Goal: Communication & Community: Ask a question

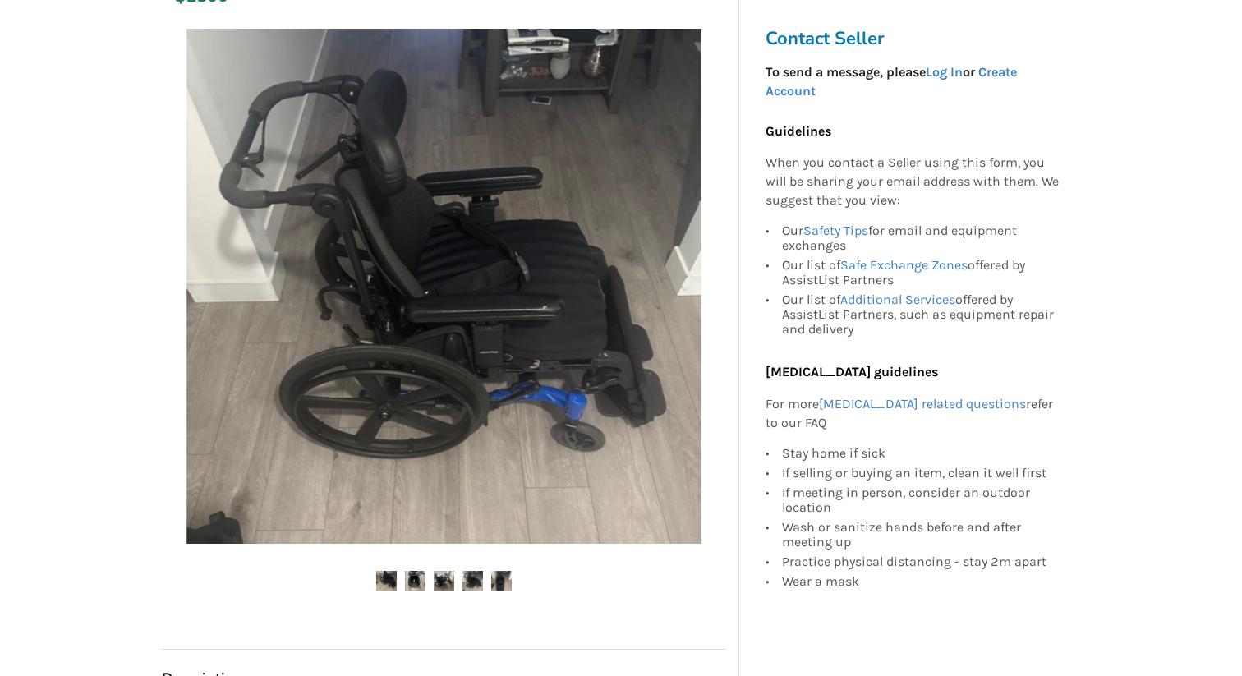
scroll to position [338, 0]
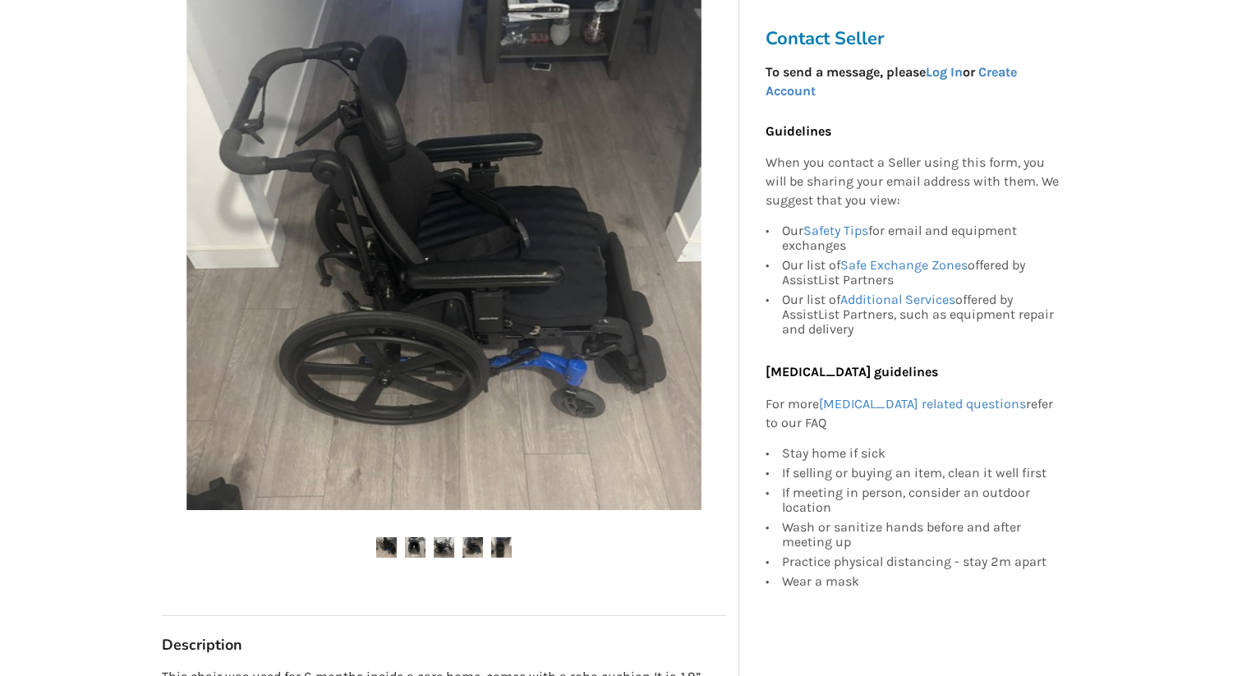
click at [384, 548] on img at bounding box center [386, 547] width 21 height 21
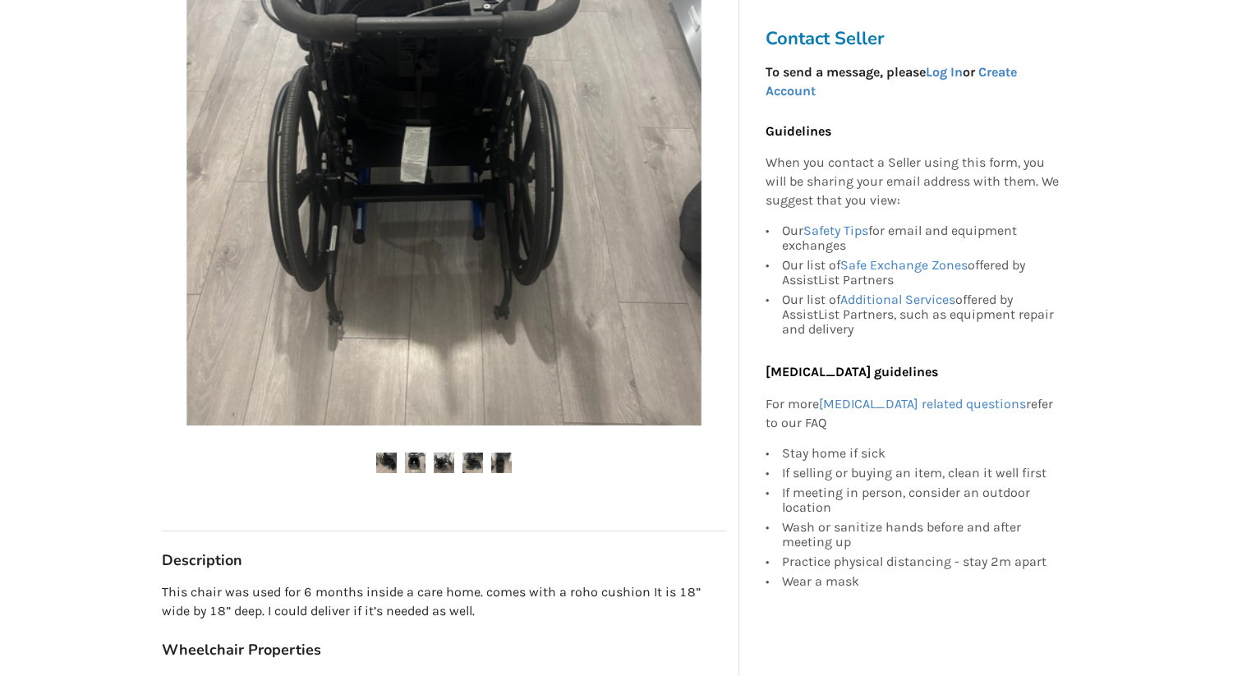
scroll to position [424, 0]
click at [390, 463] on img at bounding box center [386, 462] width 21 height 21
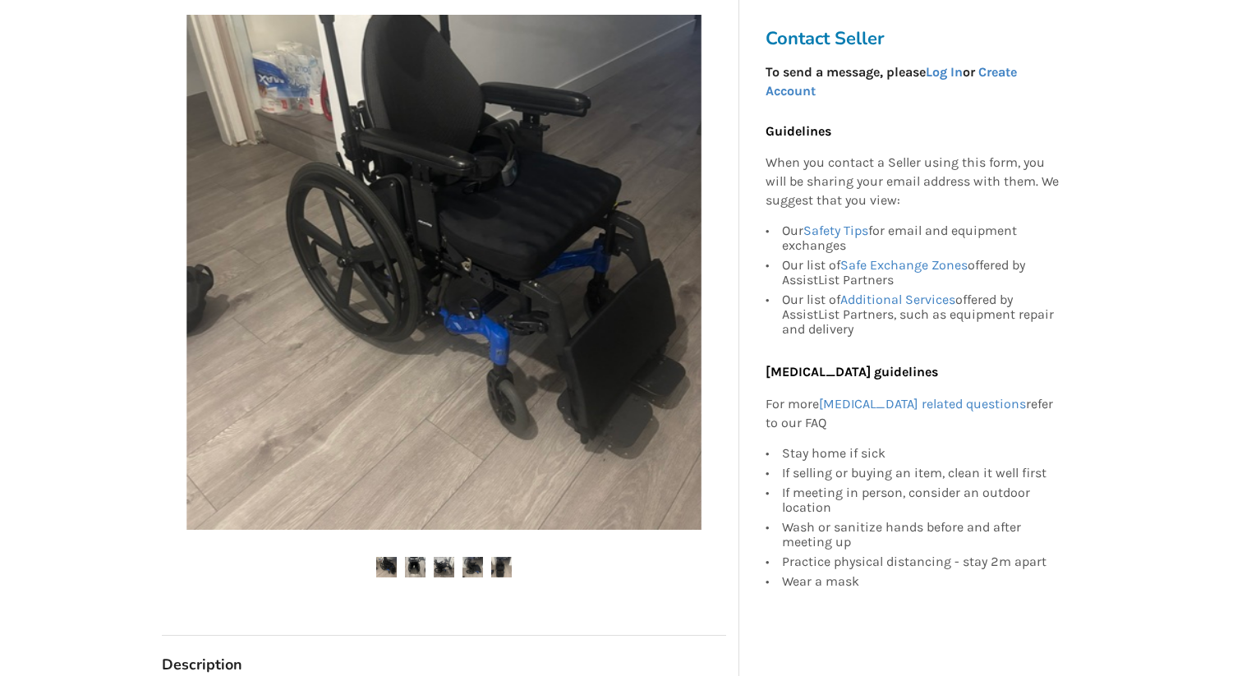
scroll to position [320, 0]
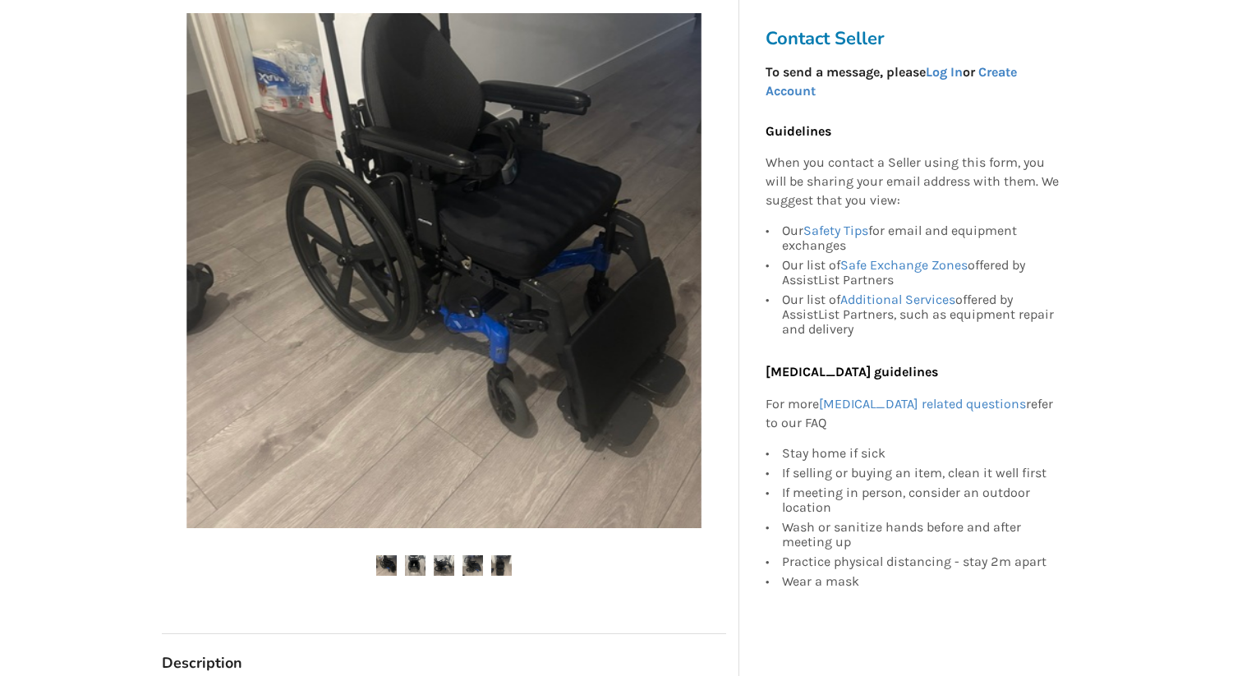
click at [413, 564] on img at bounding box center [415, 565] width 21 height 21
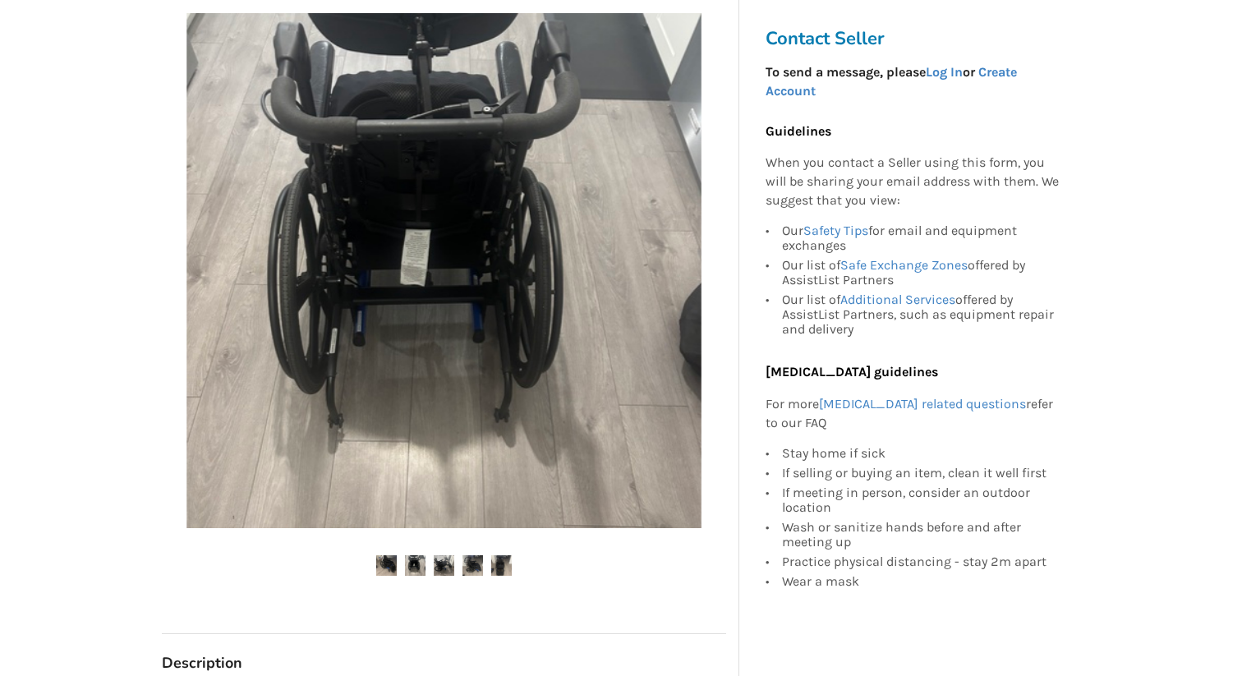
click at [445, 572] on img at bounding box center [444, 565] width 21 height 21
click at [444, 561] on img at bounding box center [444, 565] width 21 height 21
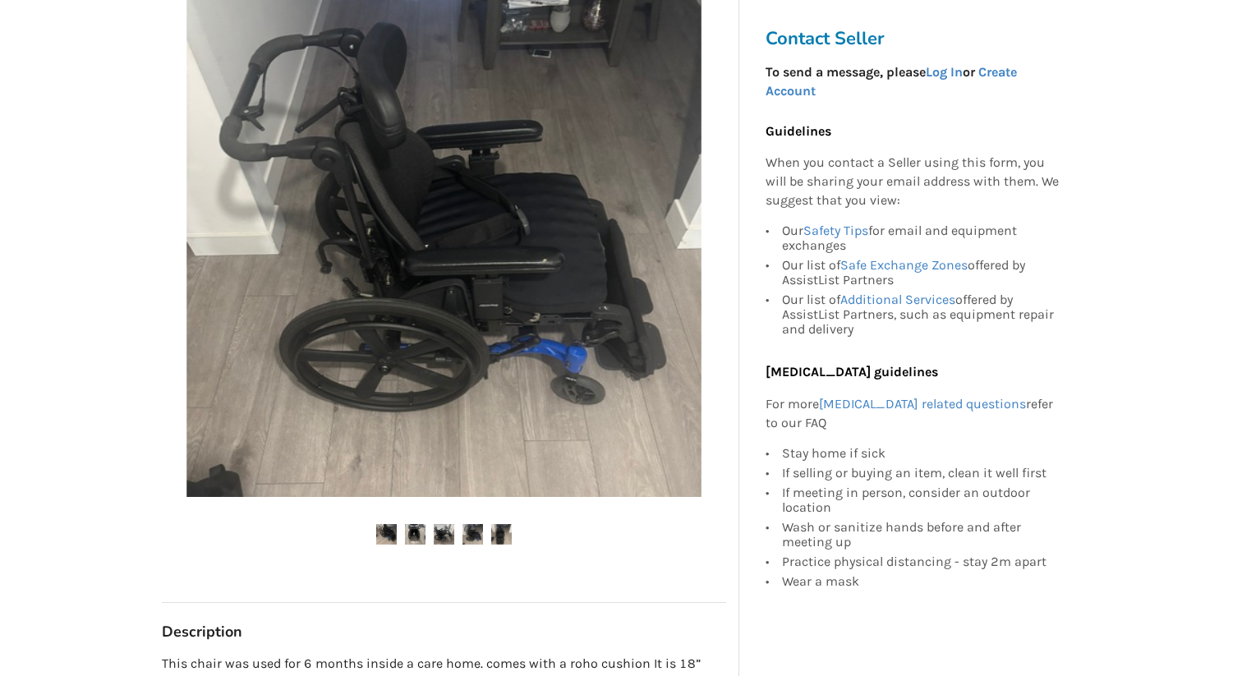
scroll to position [356, 0]
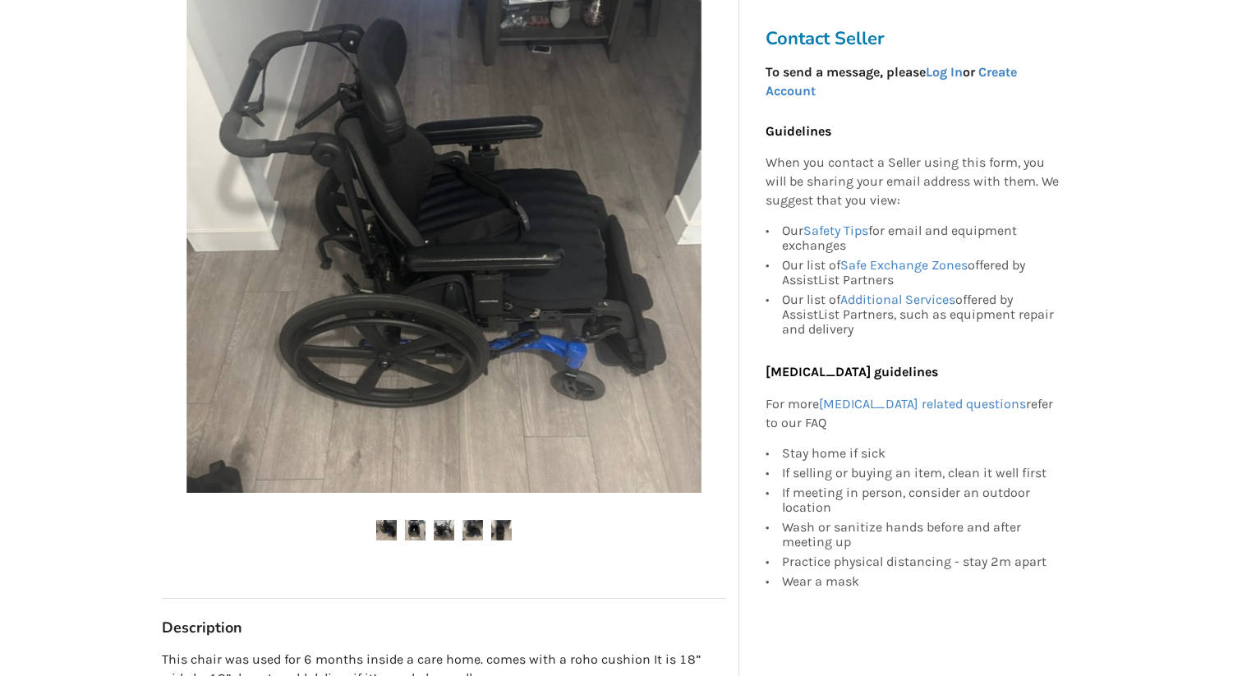
click at [503, 532] on img at bounding box center [501, 530] width 21 height 21
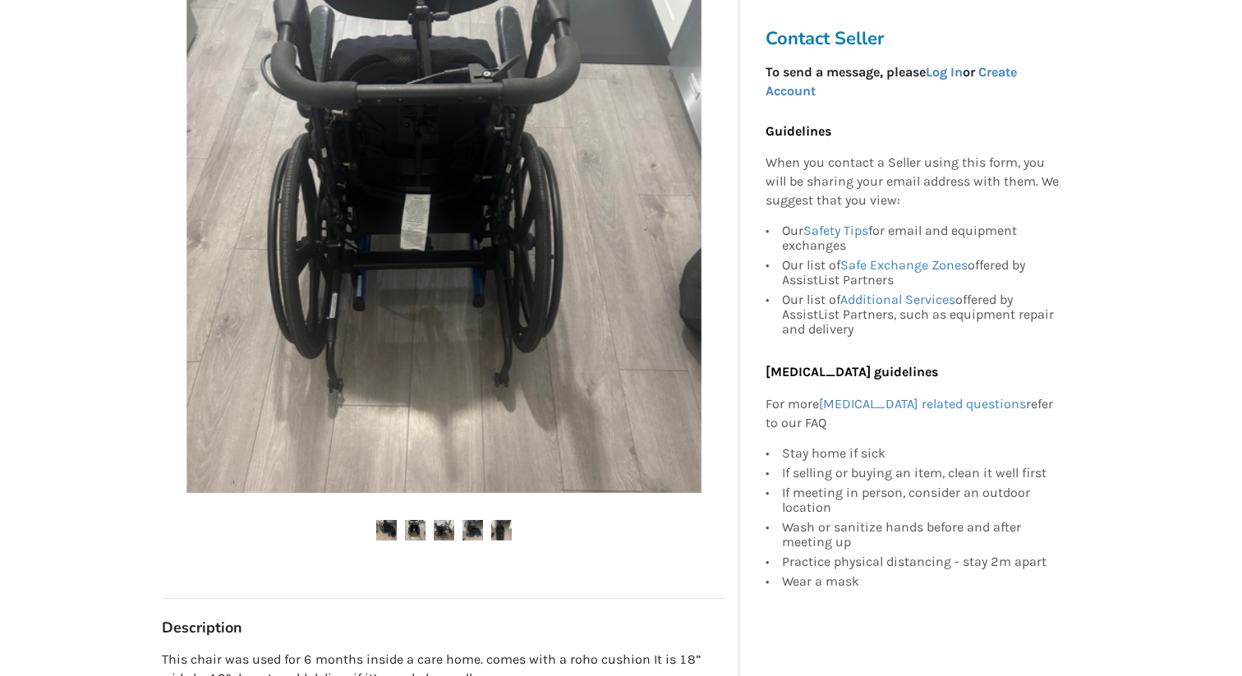
click at [478, 534] on img at bounding box center [473, 530] width 21 height 21
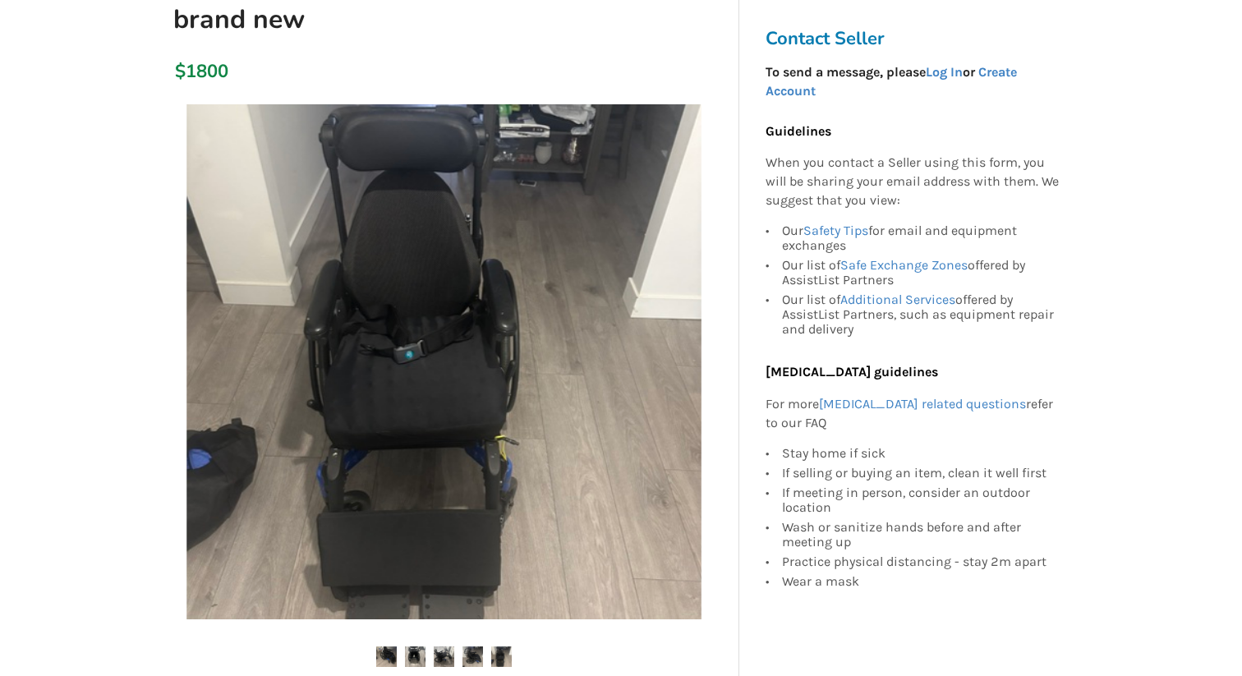
scroll to position [223, 0]
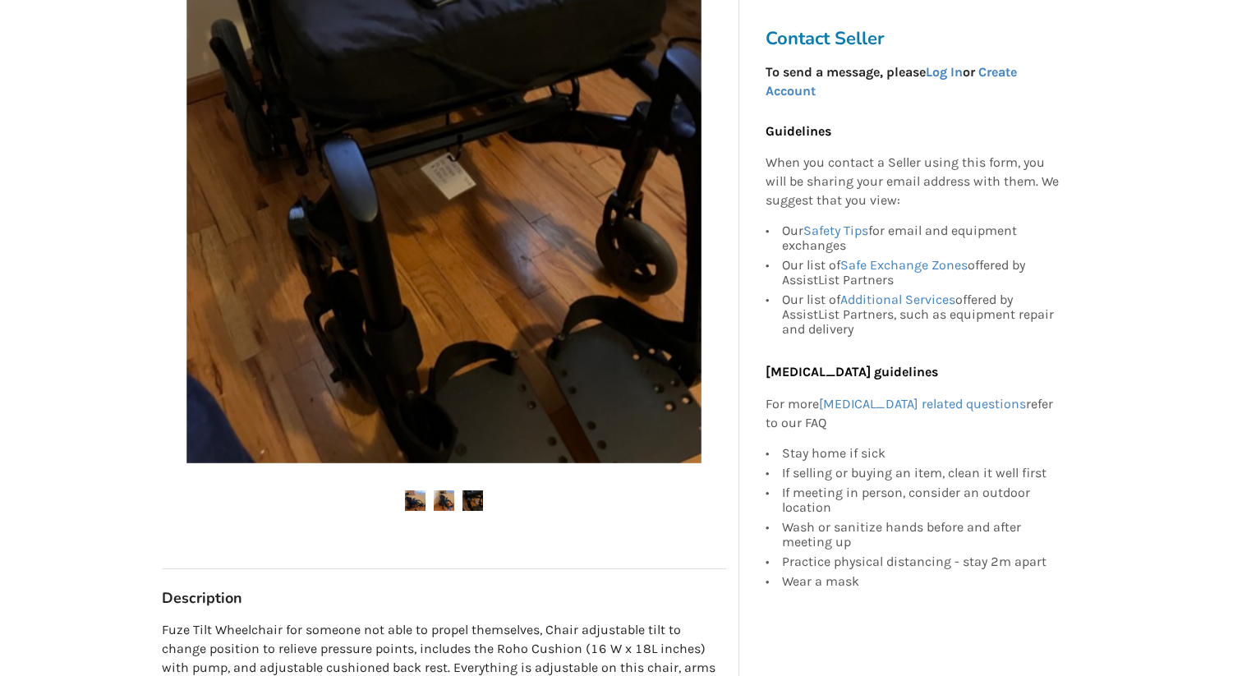
scroll to position [370, 0]
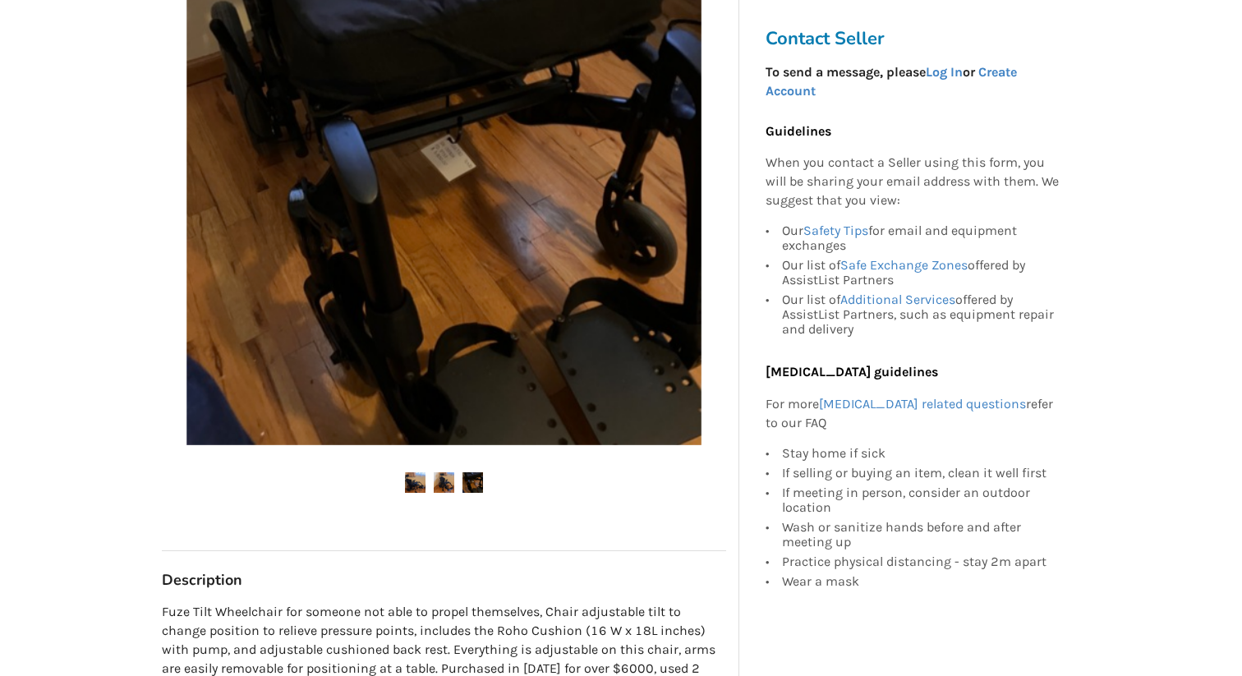
click at [417, 484] on img at bounding box center [415, 482] width 21 height 21
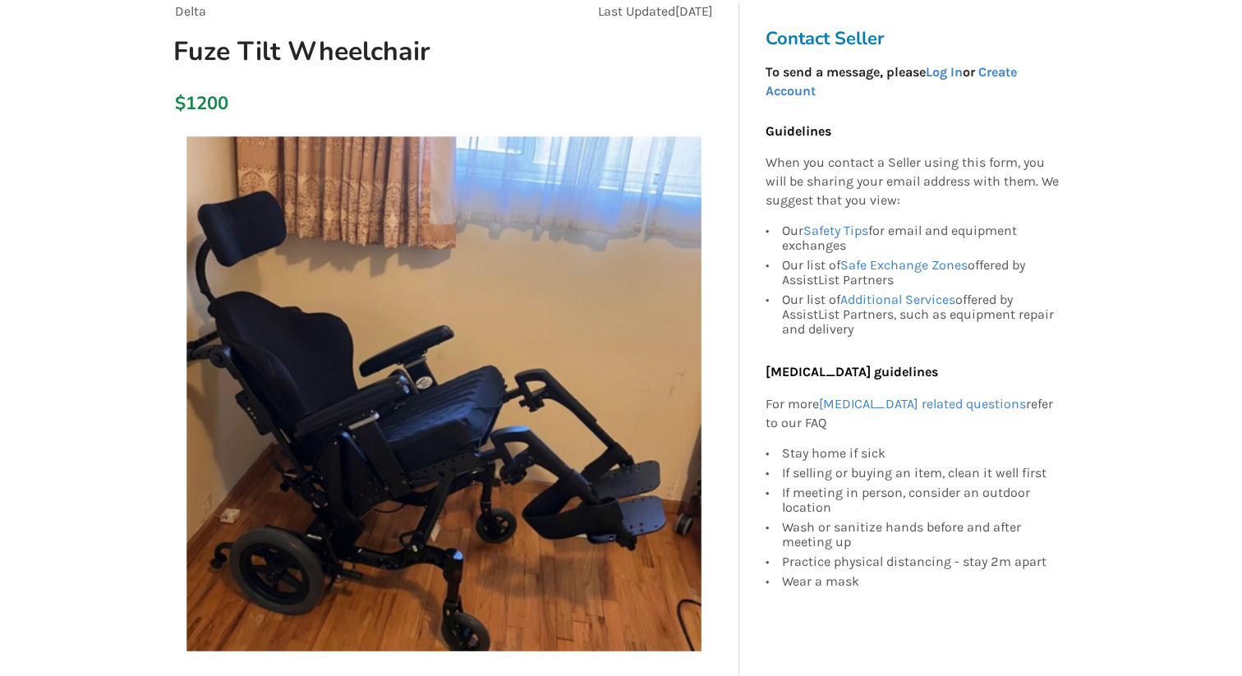
scroll to position [0, 0]
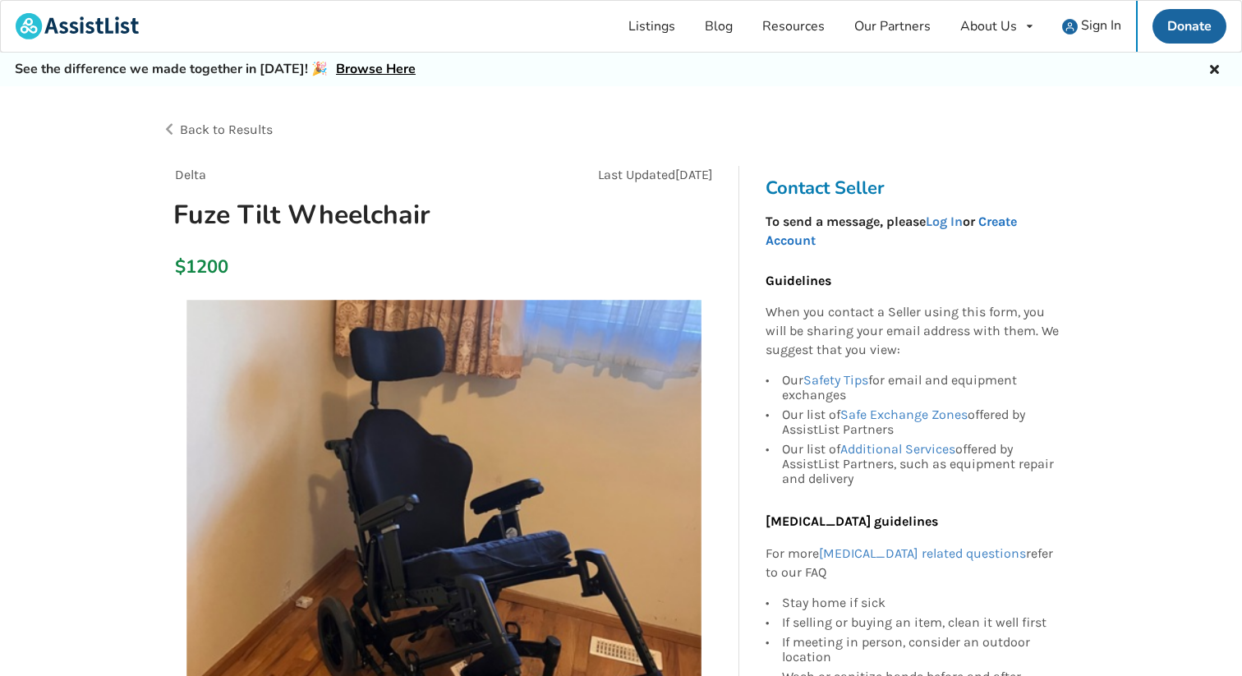
click at [995, 221] on link "Create Account" at bounding box center [891, 231] width 251 height 35
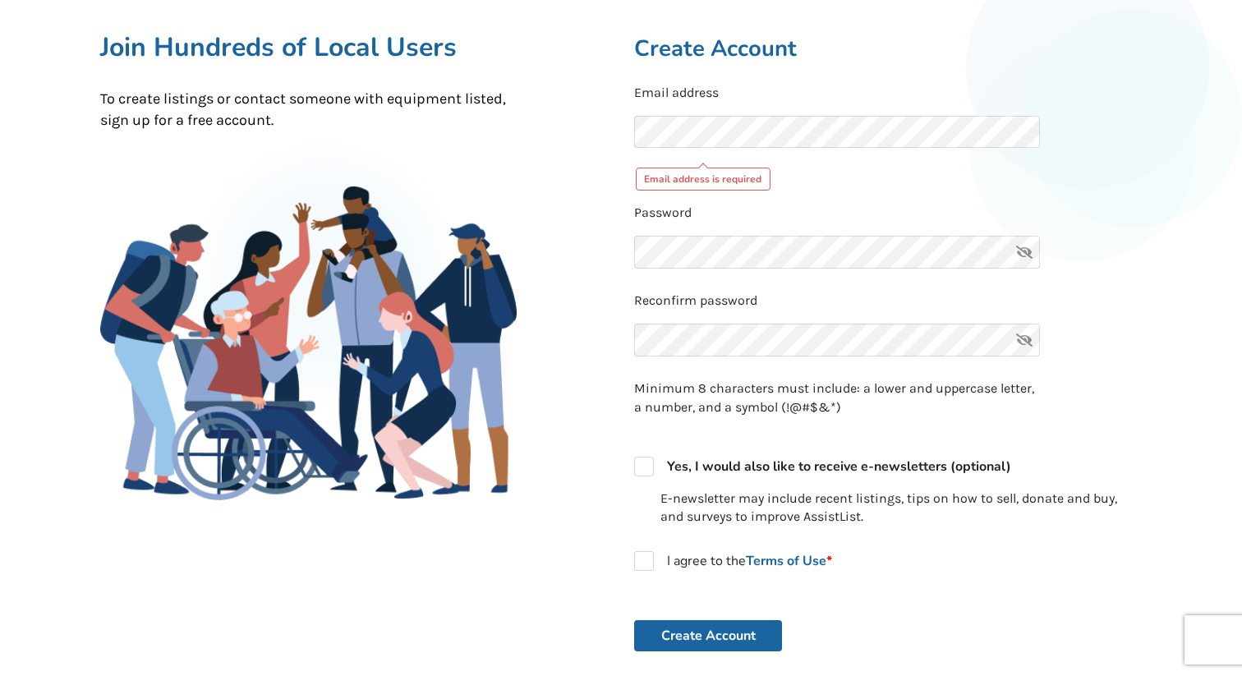
scroll to position [107, 0]
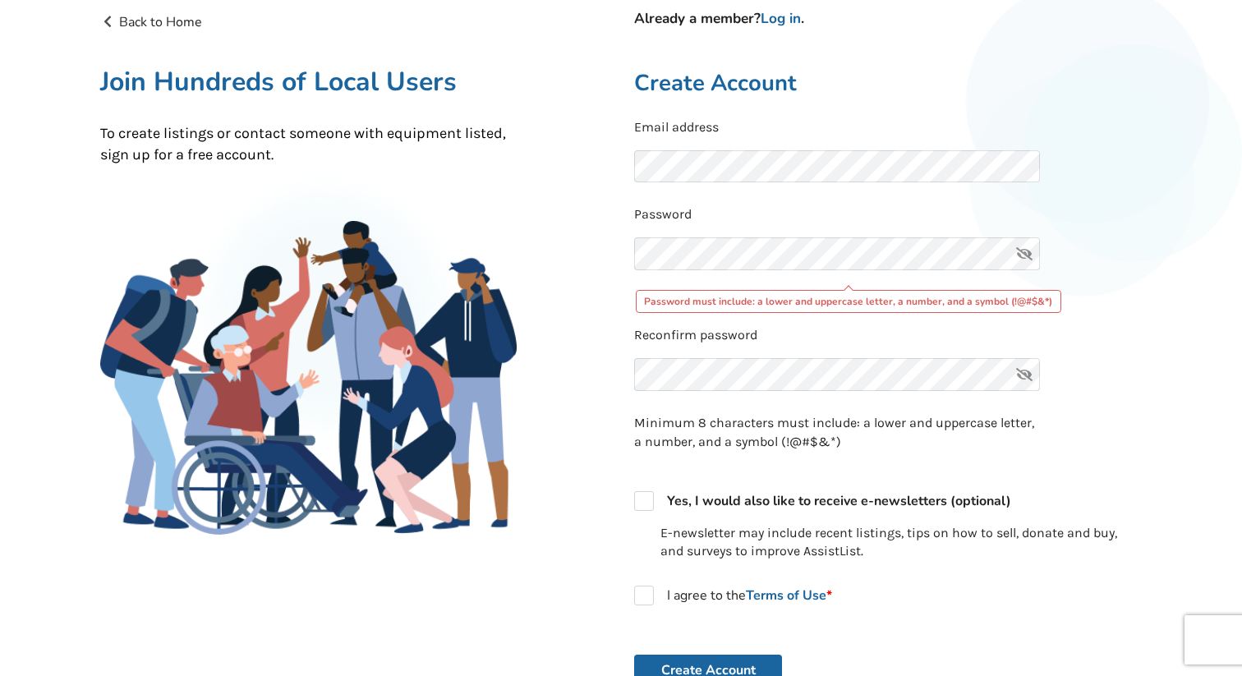
click at [574, 324] on div "Back to Home Already a member? Log in . Join Hundreds of Local Users To create …" at bounding box center [354, 429] width 534 height 834
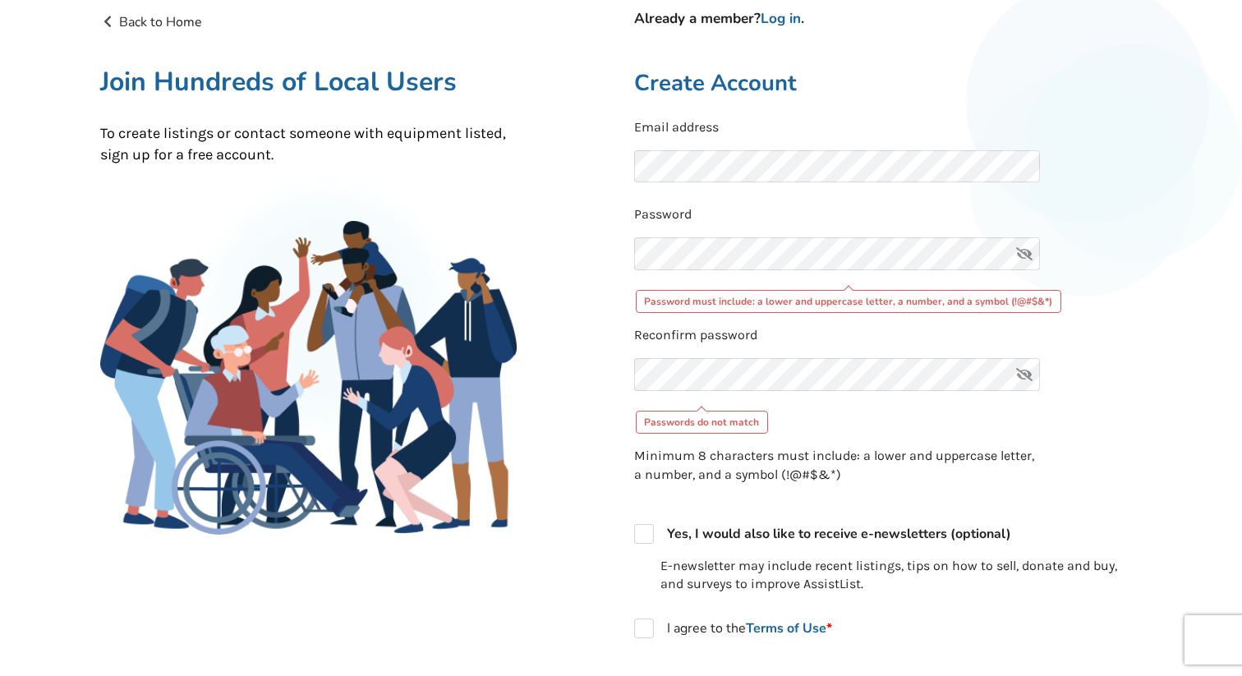
click at [1038, 424] on div "Reconfirm password Passwords do not match" at bounding box center [888, 380] width 508 height 108
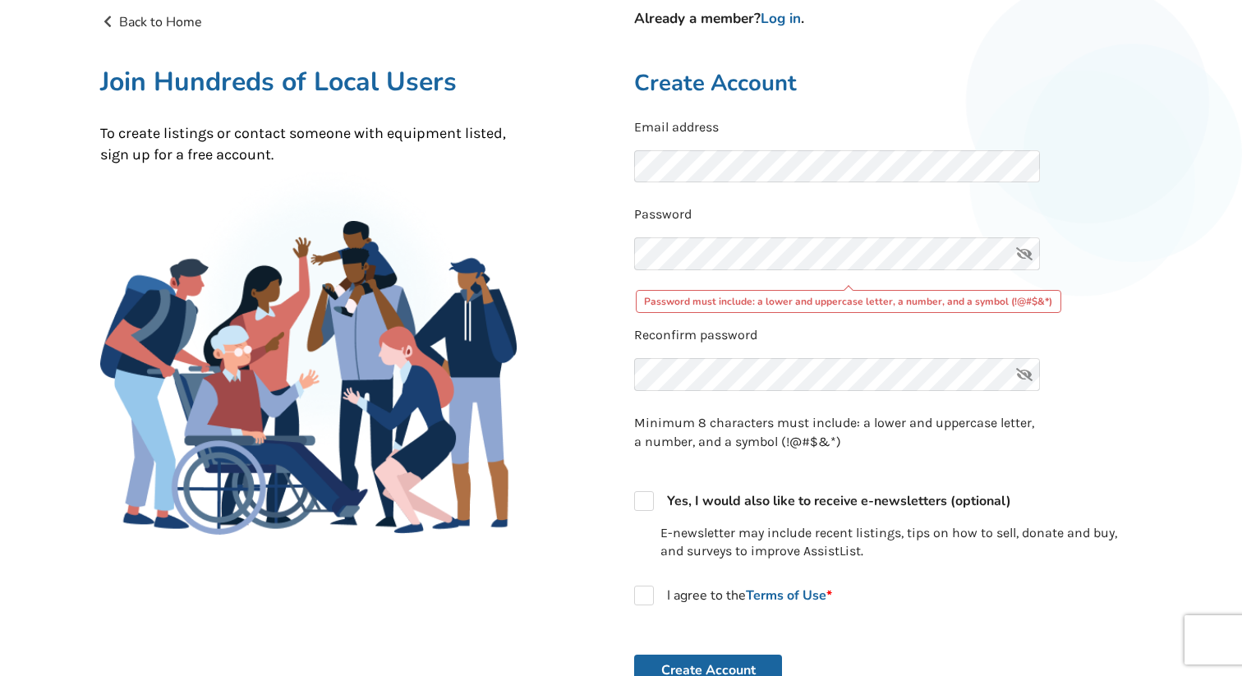
click at [1059, 361] on div "Reconfirm password" at bounding box center [888, 363] width 508 height 75
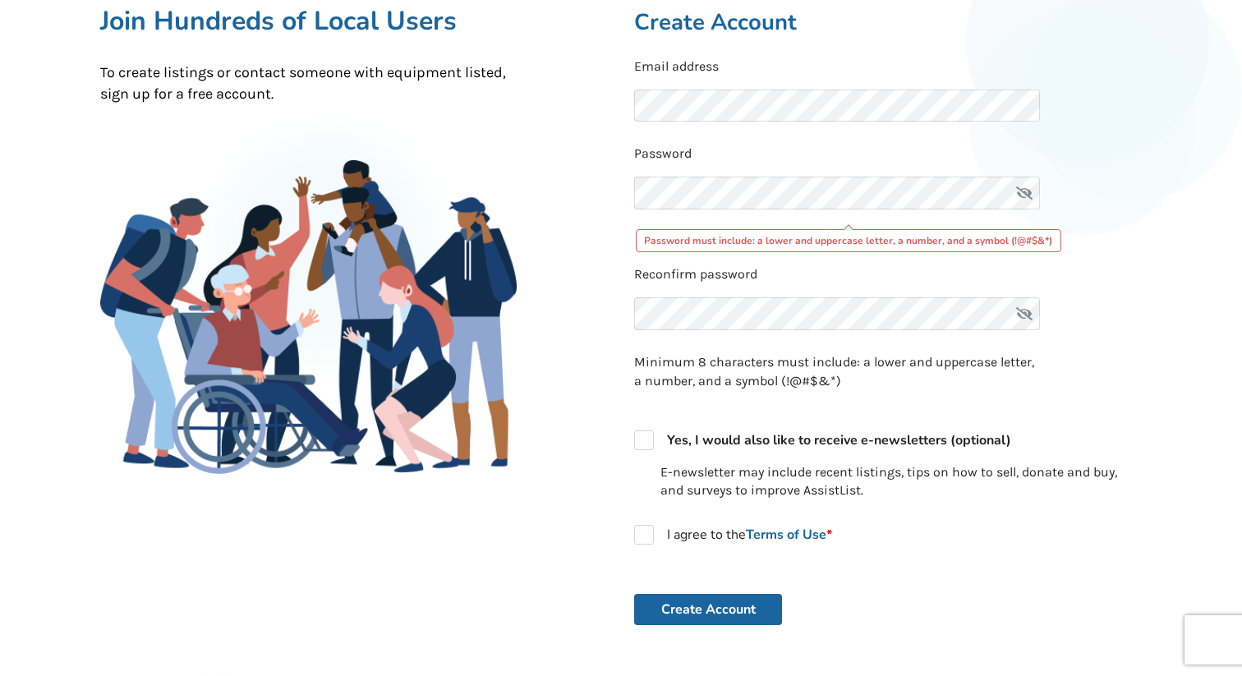
scroll to position [192, 0]
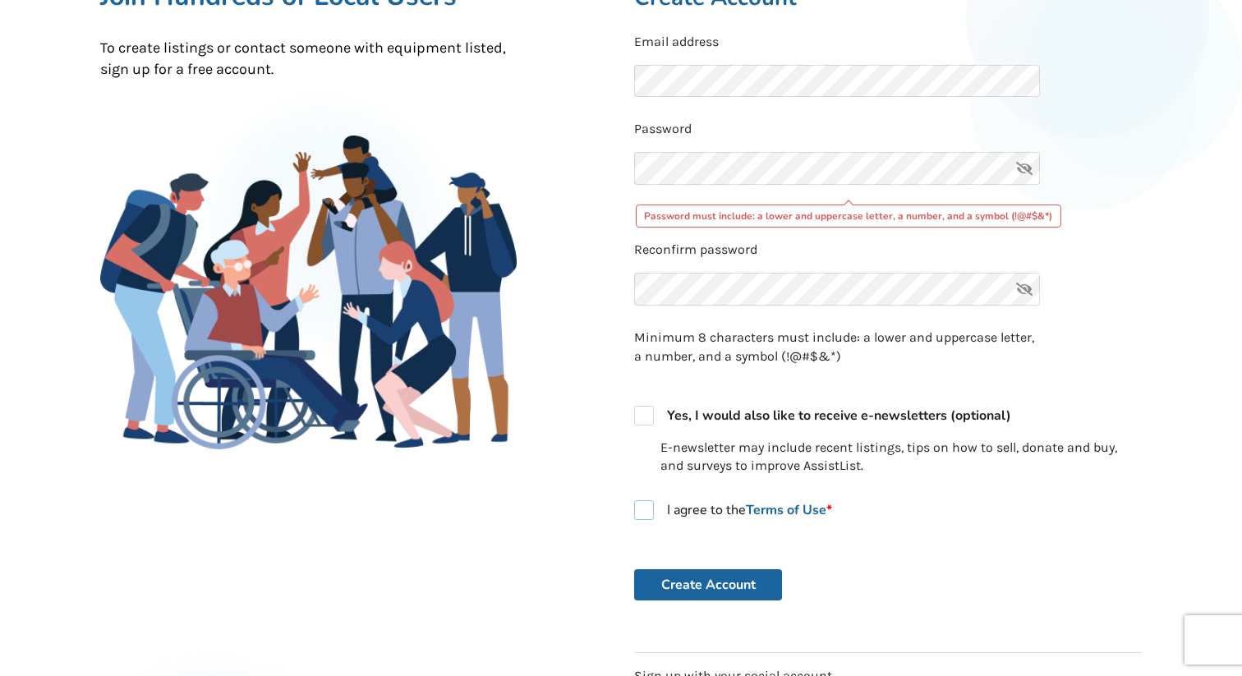
click at [644, 509] on label "I agree to the Terms of Use *" at bounding box center [733, 510] width 198 height 20
checkbox input "true"
click at [680, 595] on button "Create Account" at bounding box center [708, 584] width 148 height 31
click at [679, 587] on button "Create Account" at bounding box center [708, 584] width 148 height 31
click at [1024, 166] on icon at bounding box center [1024, 168] width 33 height 33
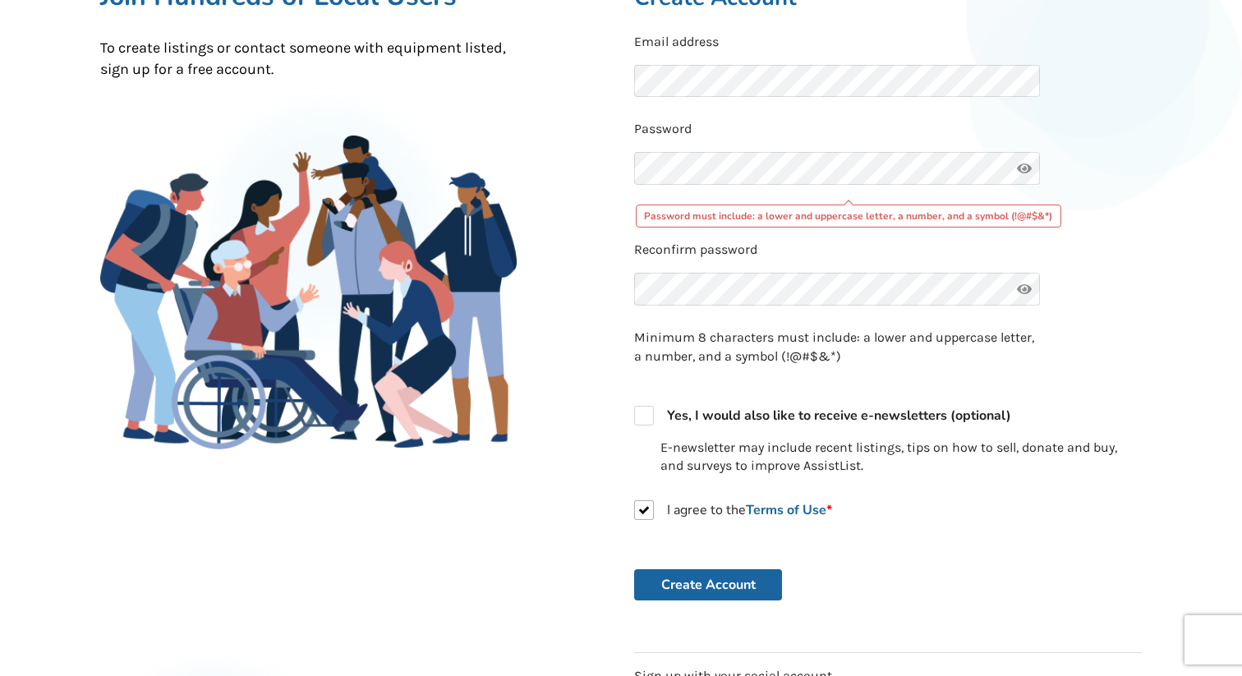
click at [1024, 166] on icon at bounding box center [1024, 168] width 33 height 33
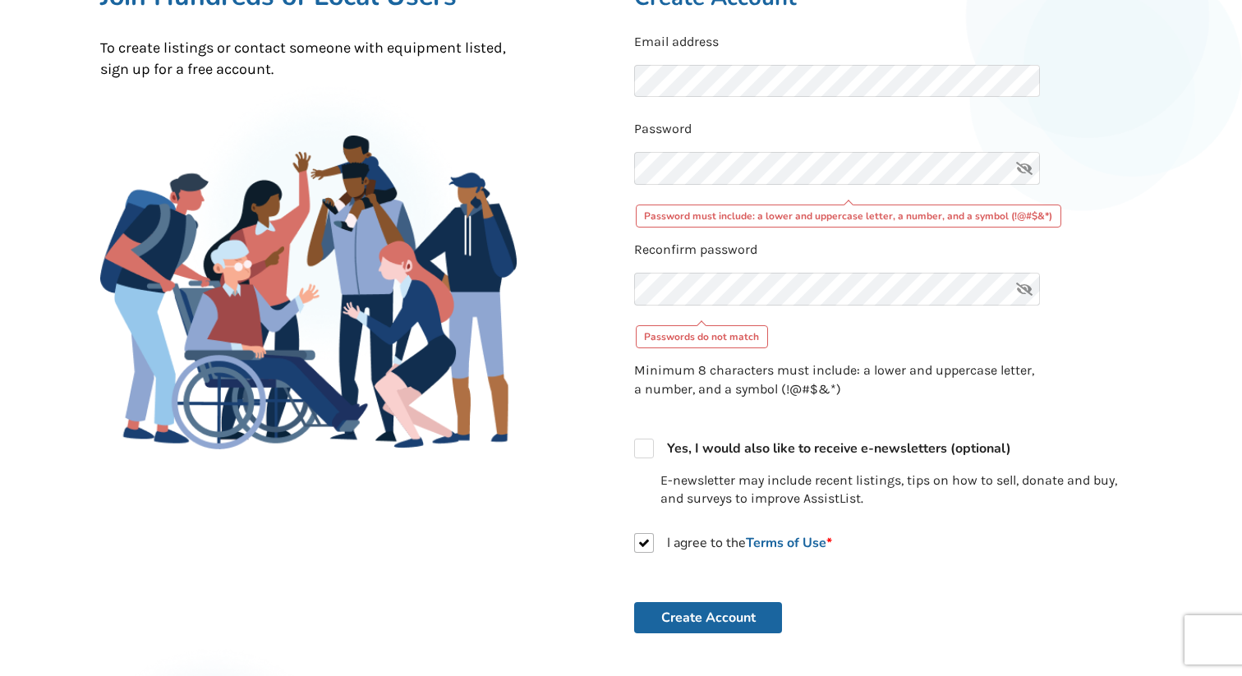
scroll to position [0, 0]
click at [600, 369] on div "Back to Home Already a member? Log in . Join Hundreds of Local Users To create …" at bounding box center [354, 360] width 534 height 867
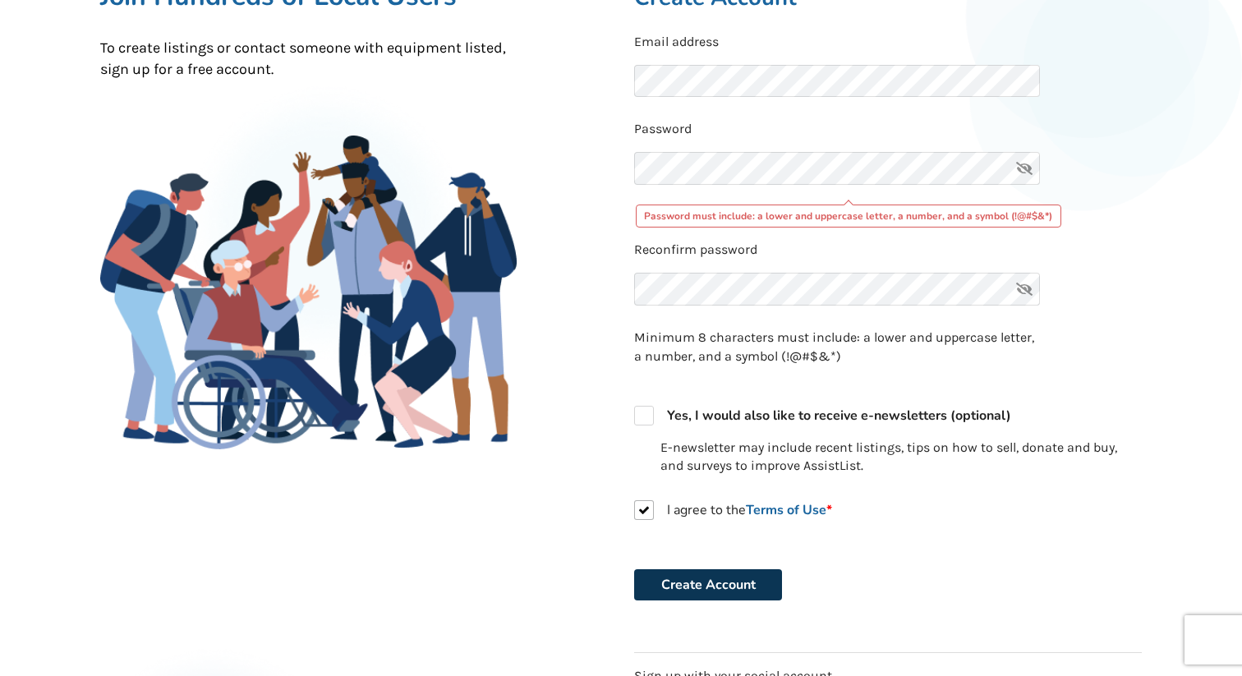
click at [669, 583] on button "Create Account" at bounding box center [708, 584] width 148 height 31
click at [1024, 168] on icon at bounding box center [1024, 168] width 33 height 33
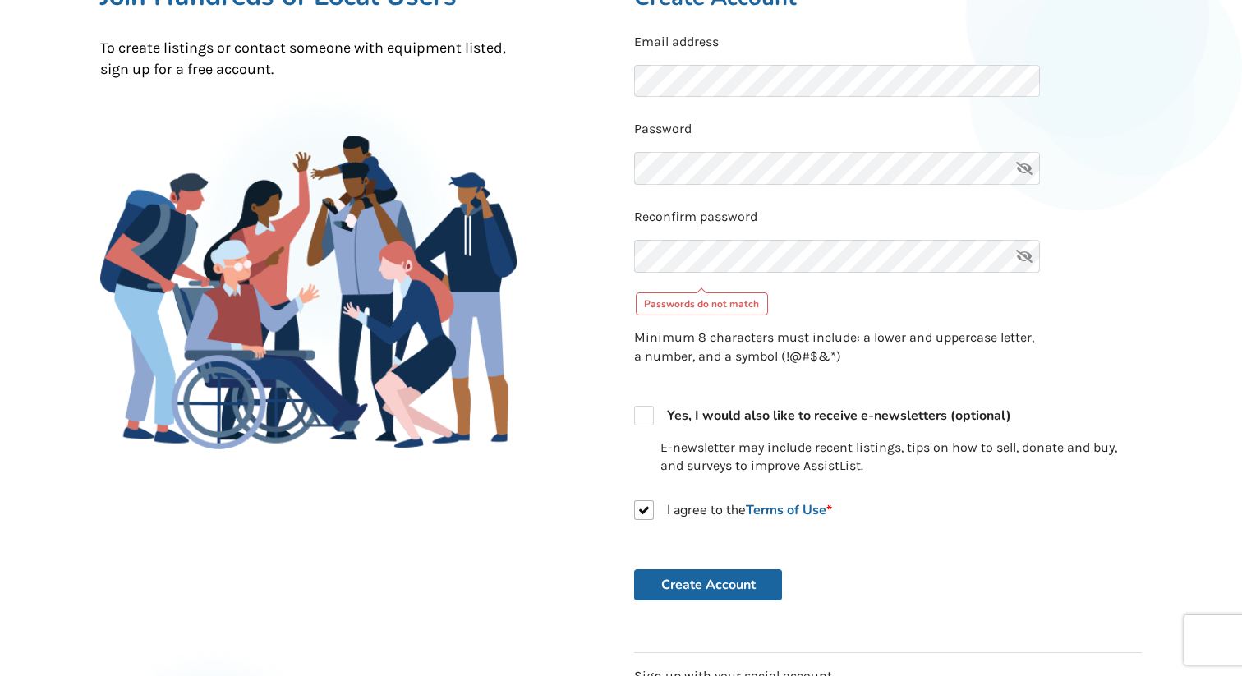
click at [833, 331] on p "Minimum 8 characters must include: a lower and uppercase letter, a number, and …" at bounding box center [837, 348] width 406 height 38
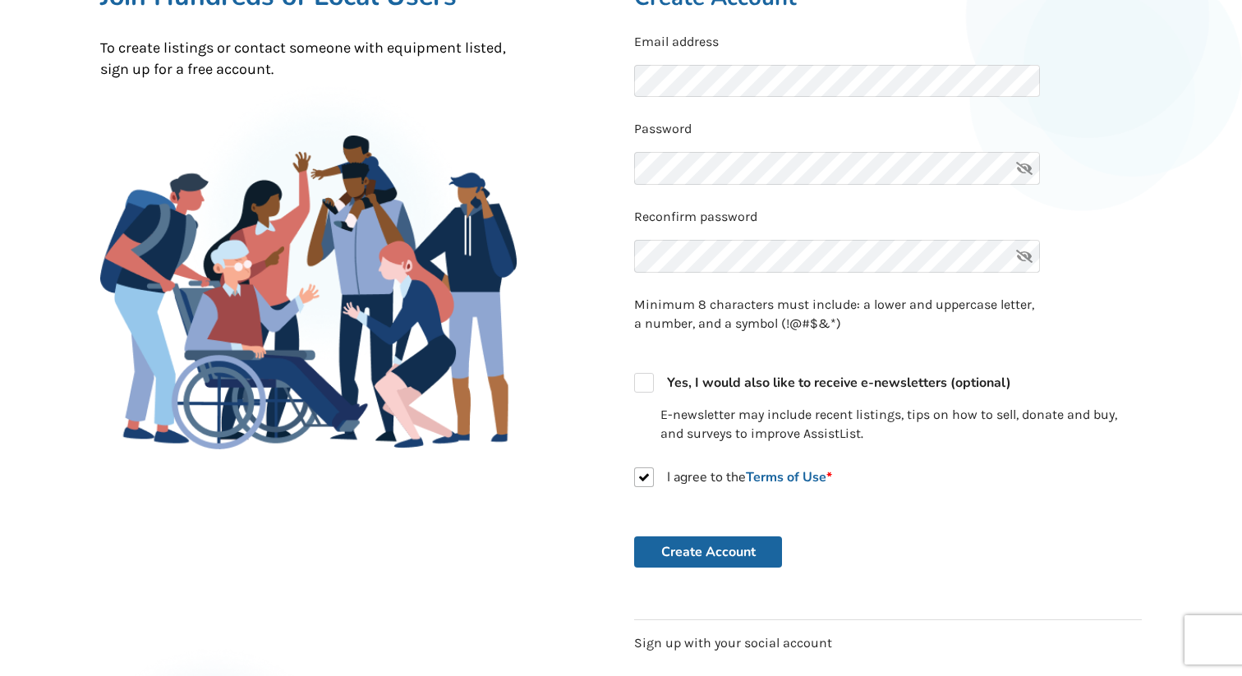
click at [607, 357] on div "Back to Home Already a member? Log in . Join Hundreds of Local Users To create …" at bounding box center [354, 327] width 534 height 801
click at [679, 540] on button "Create Account" at bounding box center [708, 551] width 148 height 31
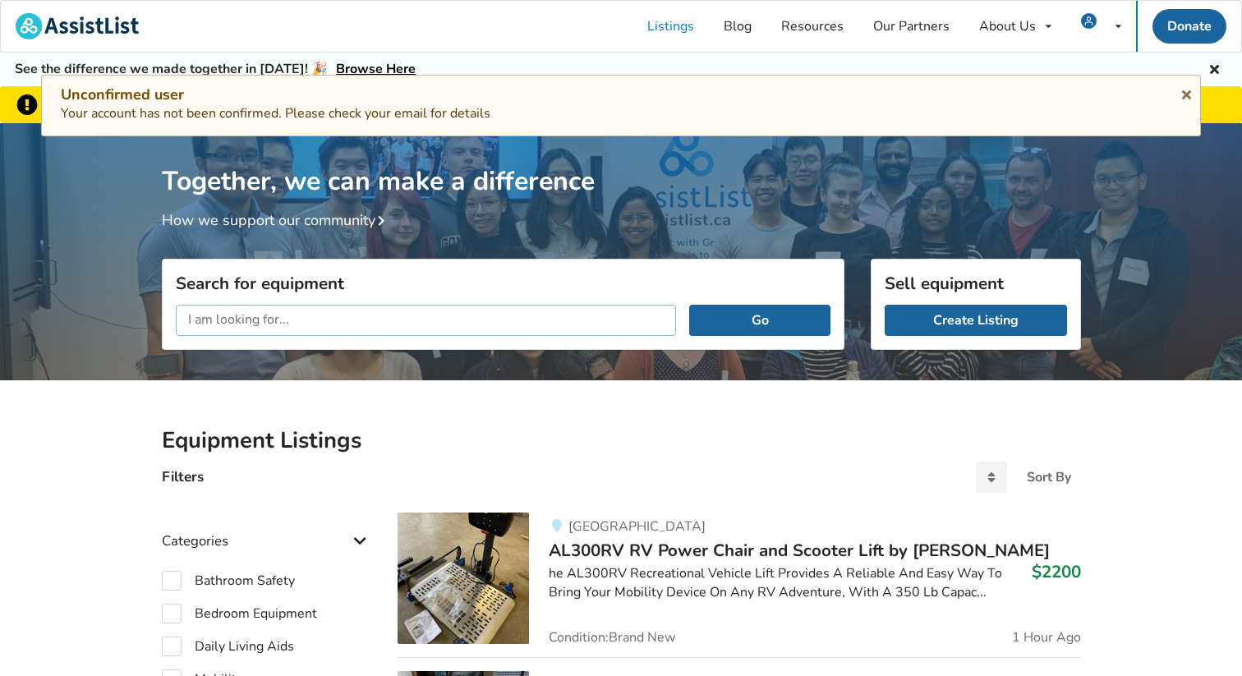
click at [217, 320] on input "text" at bounding box center [426, 320] width 501 height 31
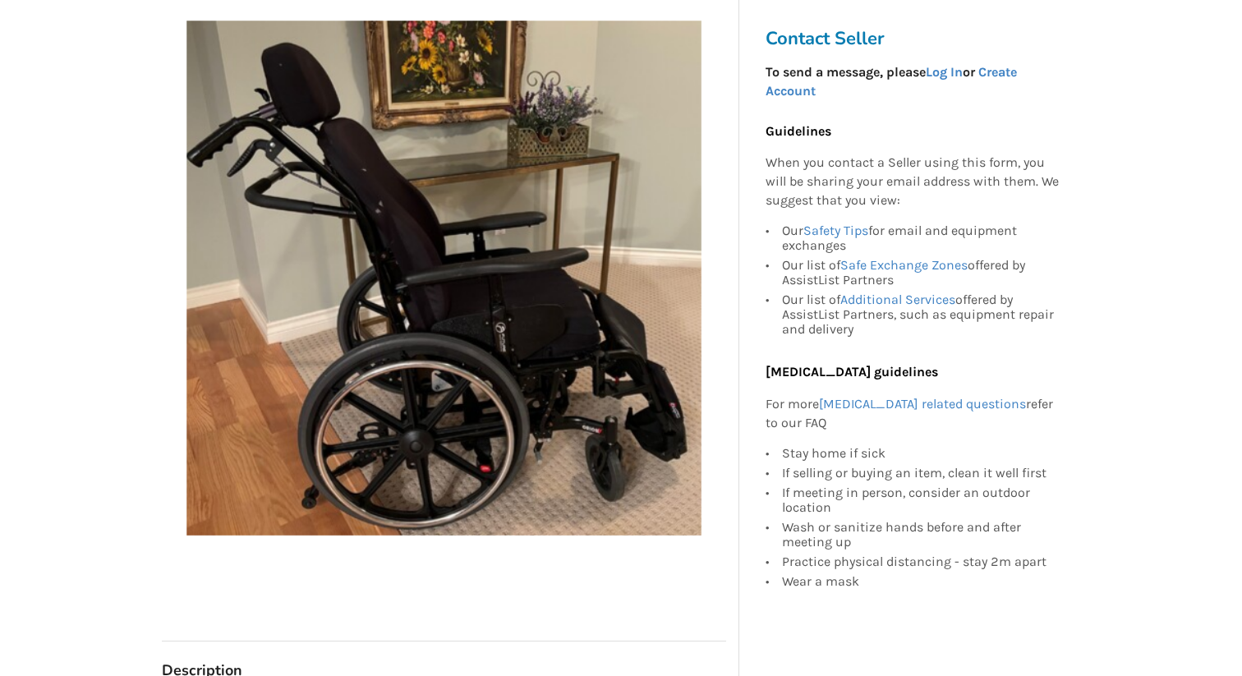
scroll to position [284, 0]
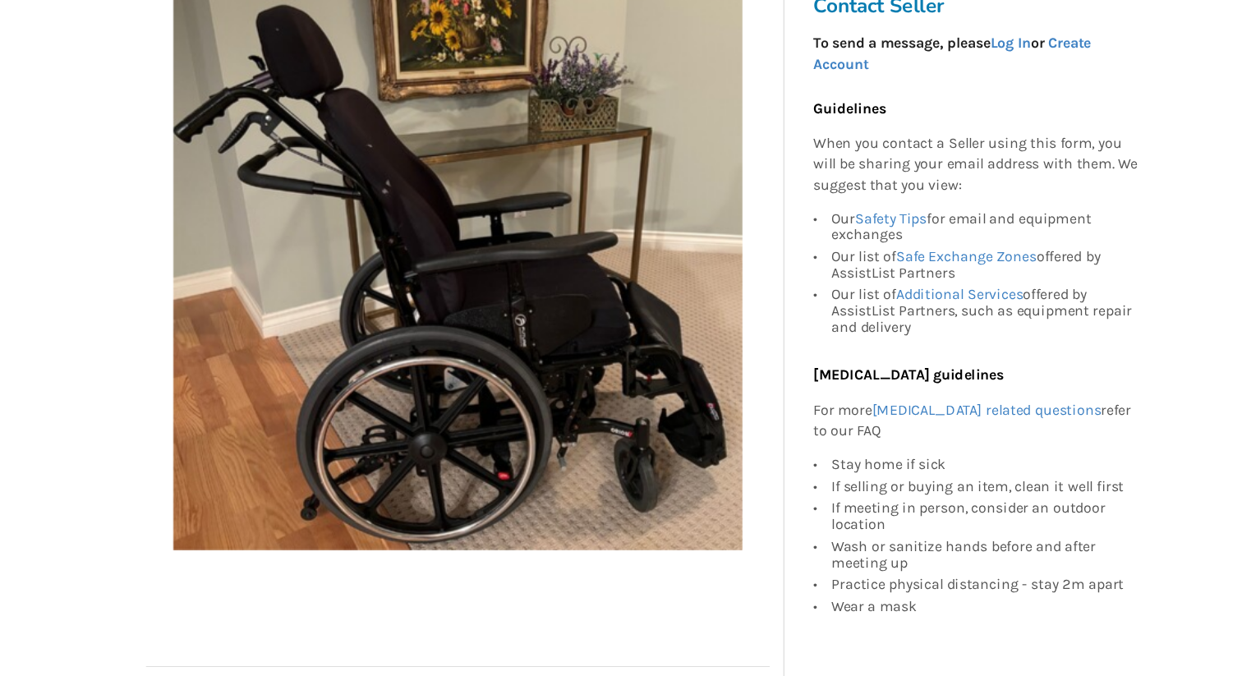
click at [426, 168] on img at bounding box center [443, 273] width 515 height 515
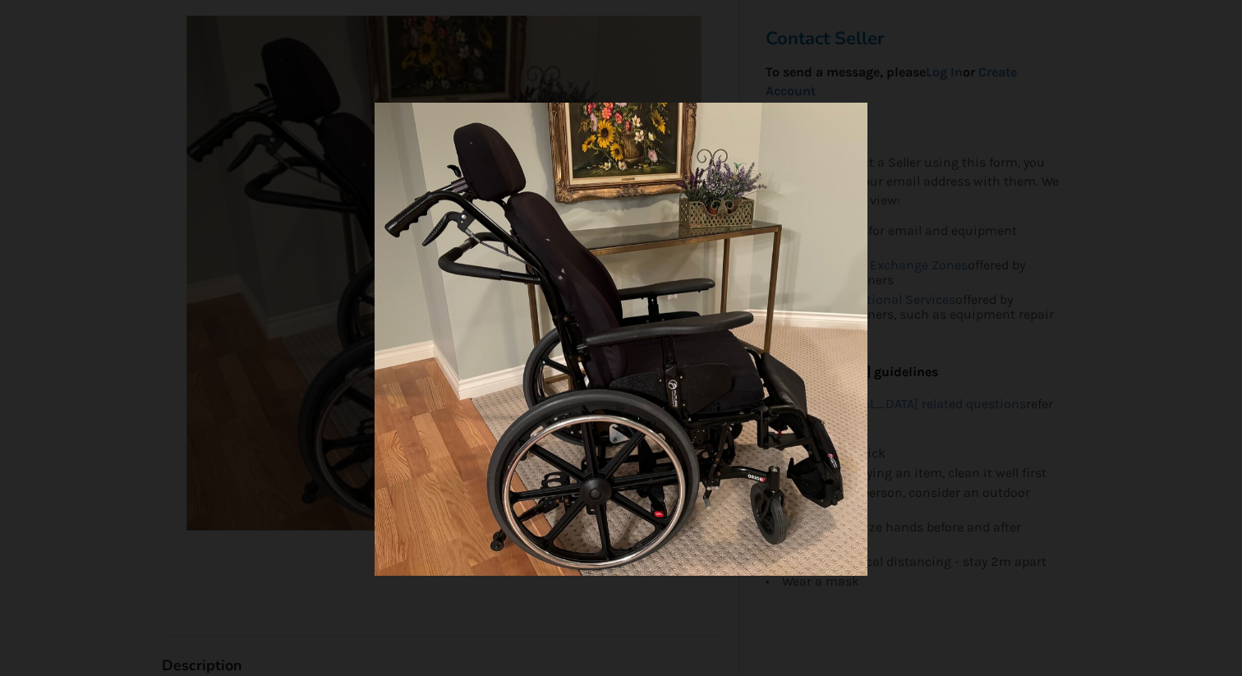
click at [1009, 202] on div at bounding box center [621, 338] width 1242 height 676
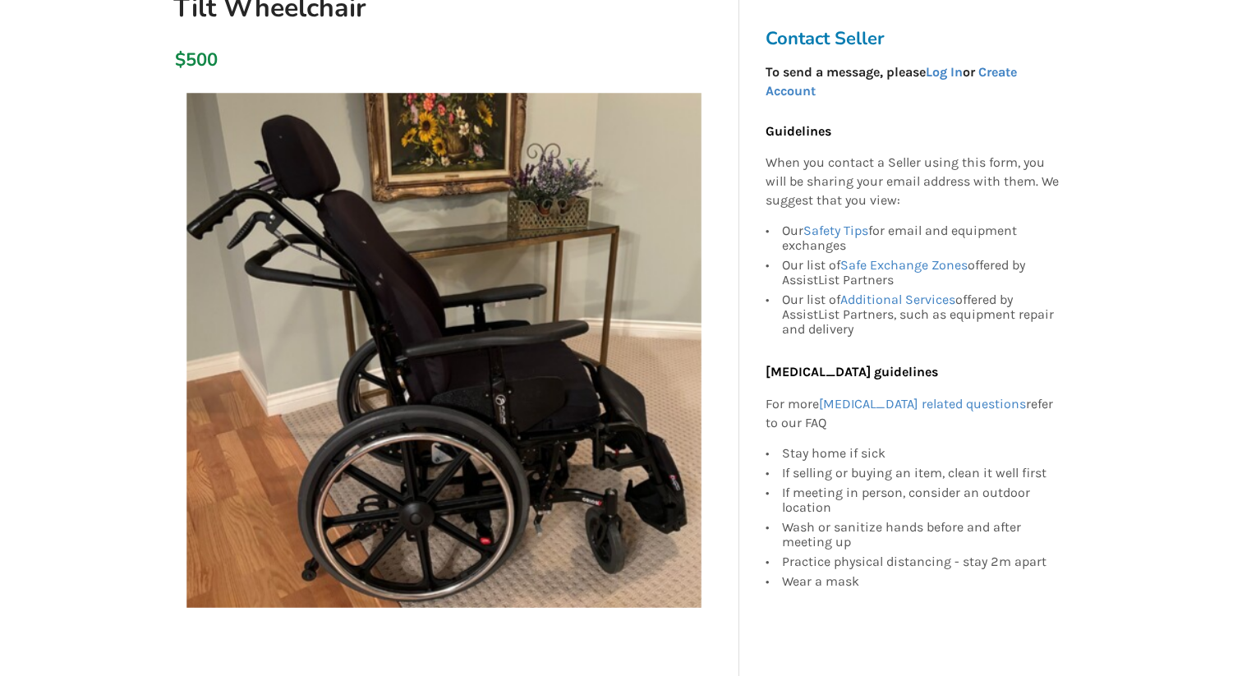
scroll to position [210, 0]
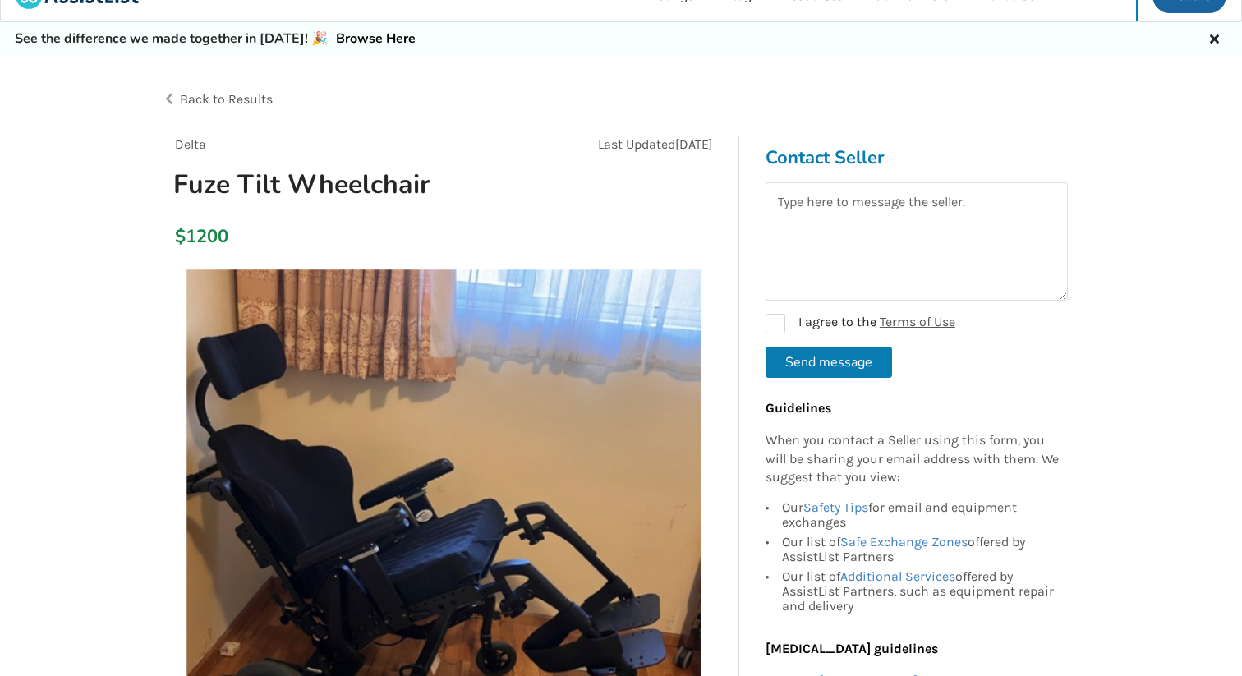
scroll to position [22, 0]
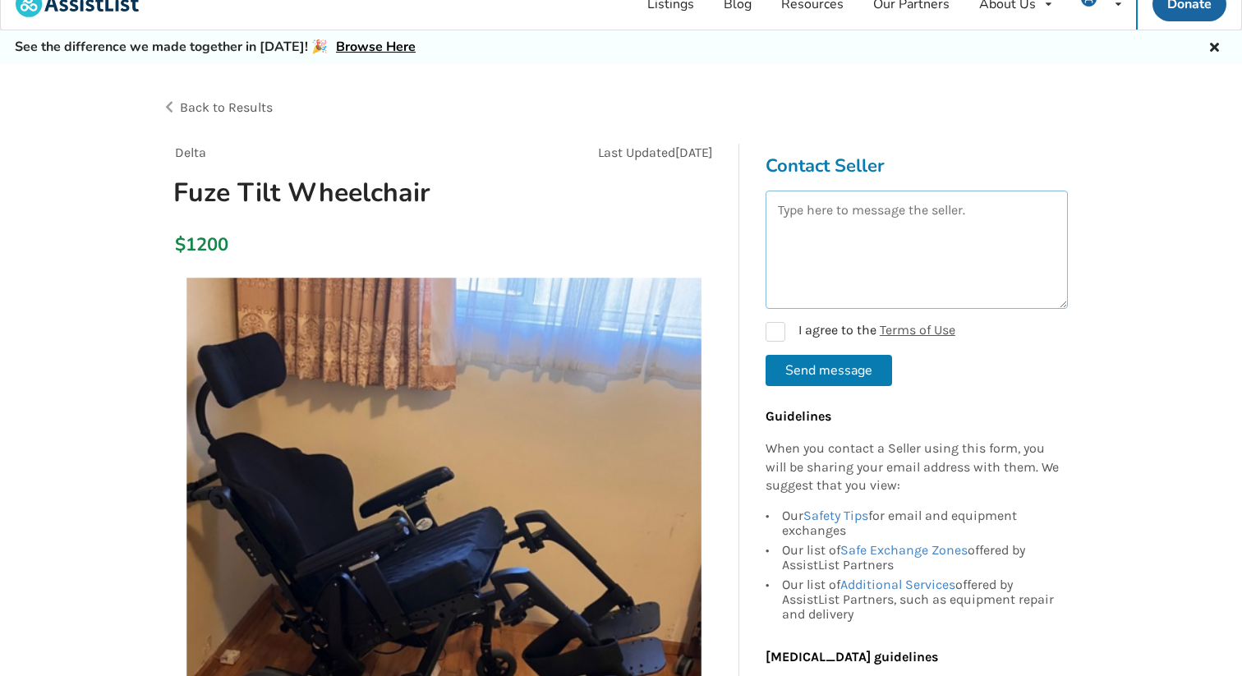
click at [858, 246] on textarea at bounding box center [917, 250] width 302 height 118
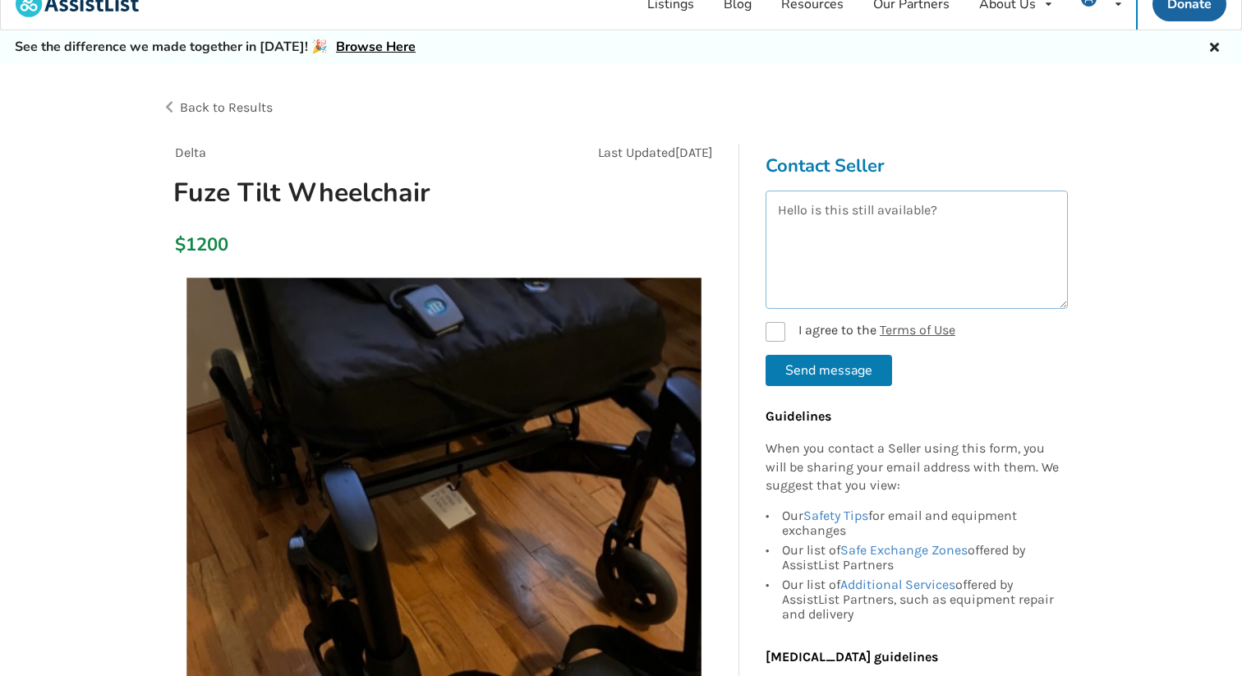
type textarea "Hello is this still available?"
click at [776, 329] on label "I agree to the Terms of Use" at bounding box center [861, 332] width 190 height 20
click at [802, 363] on button "Send message" at bounding box center [829, 370] width 127 height 31
checkbox input "false"
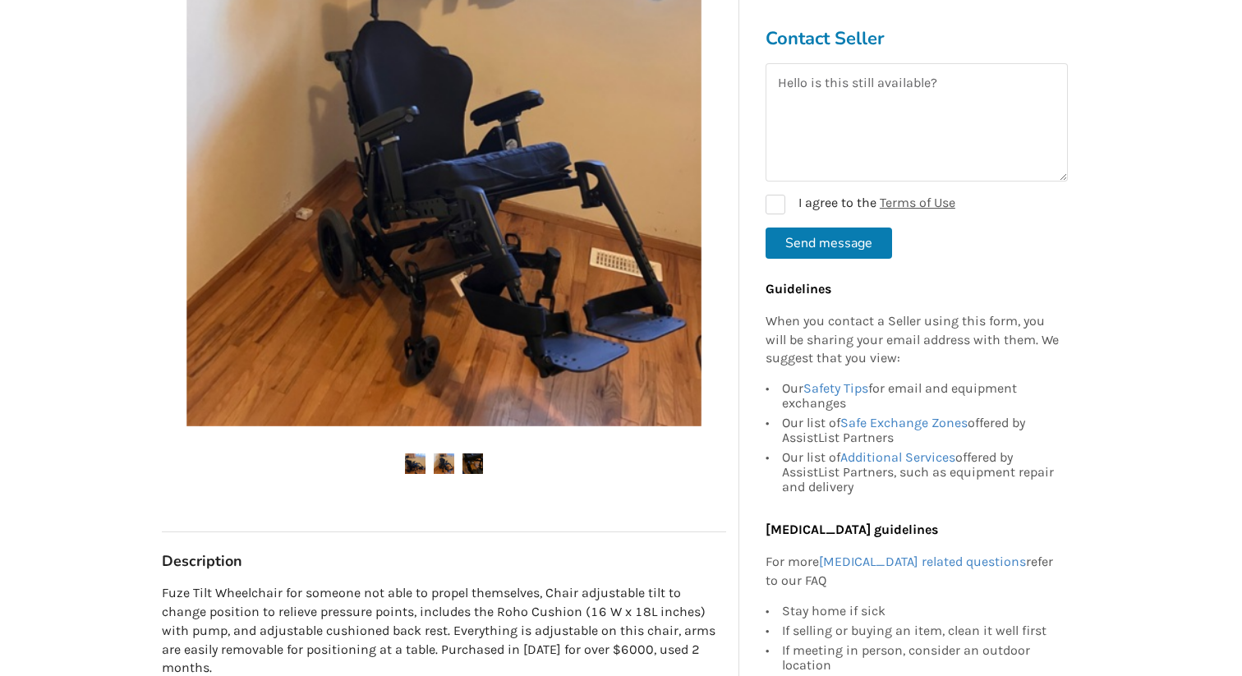
scroll to position [379, 0]
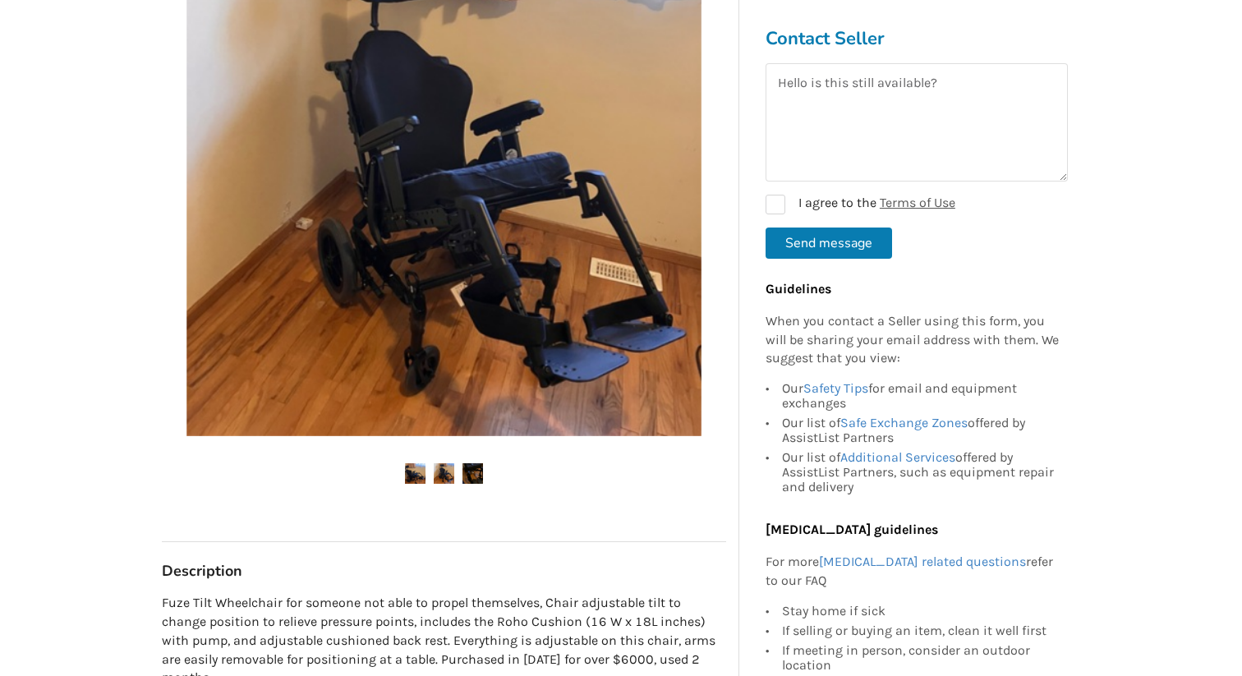
click at [451, 472] on img at bounding box center [444, 473] width 21 height 21
click at [444, 470] on img at bounding box center [444, 473] width 21 height 21
click at [419, 473] on img at bounding box center [415, 473] width 21 height 21
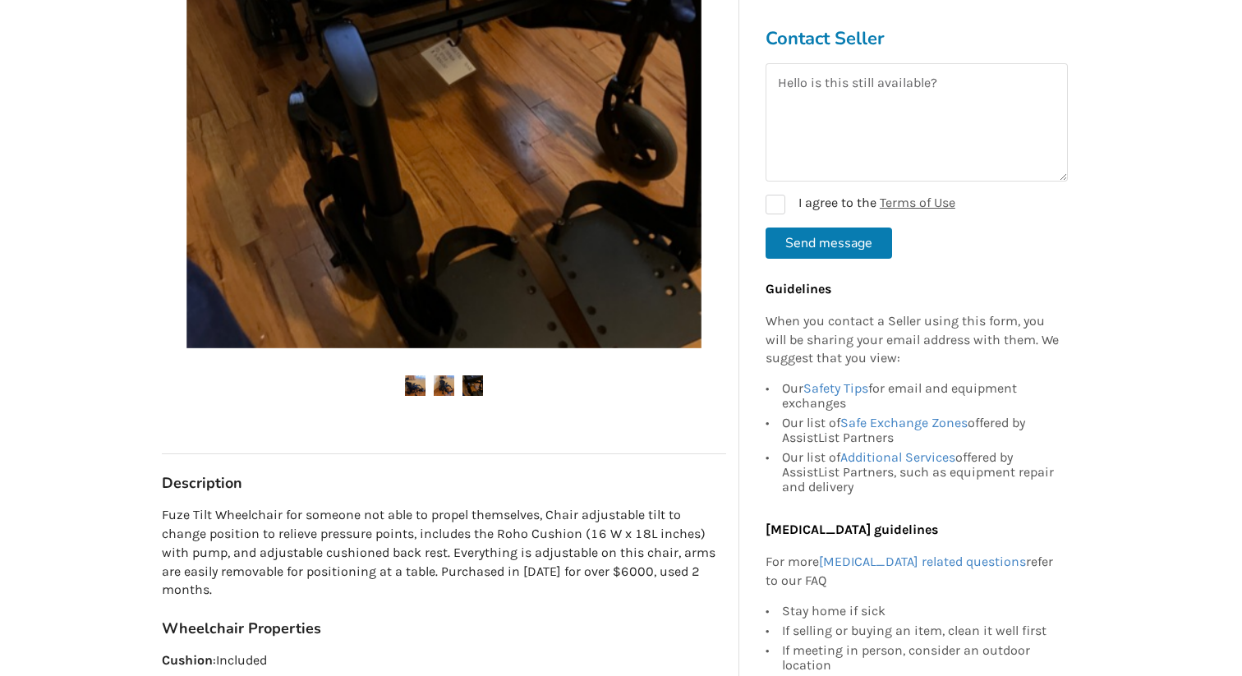
scroll to position [671, 0]
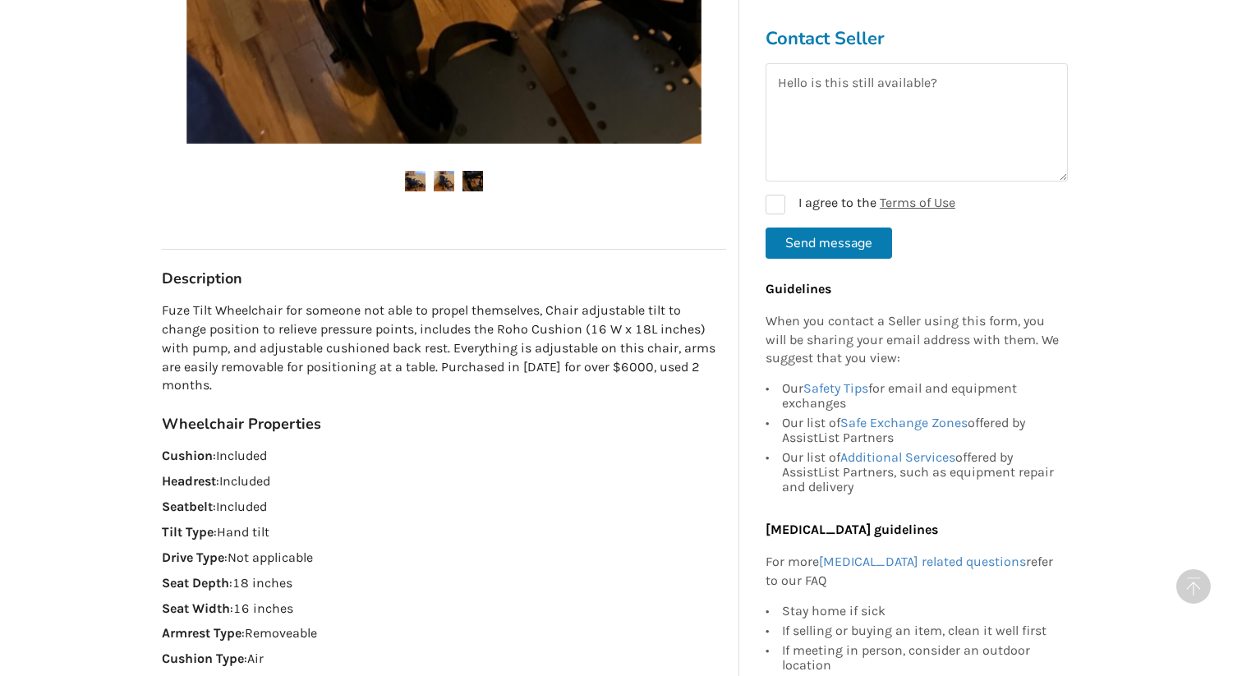
click at [416, 176] on img at bounding box center [415, 181] width 21 height 21
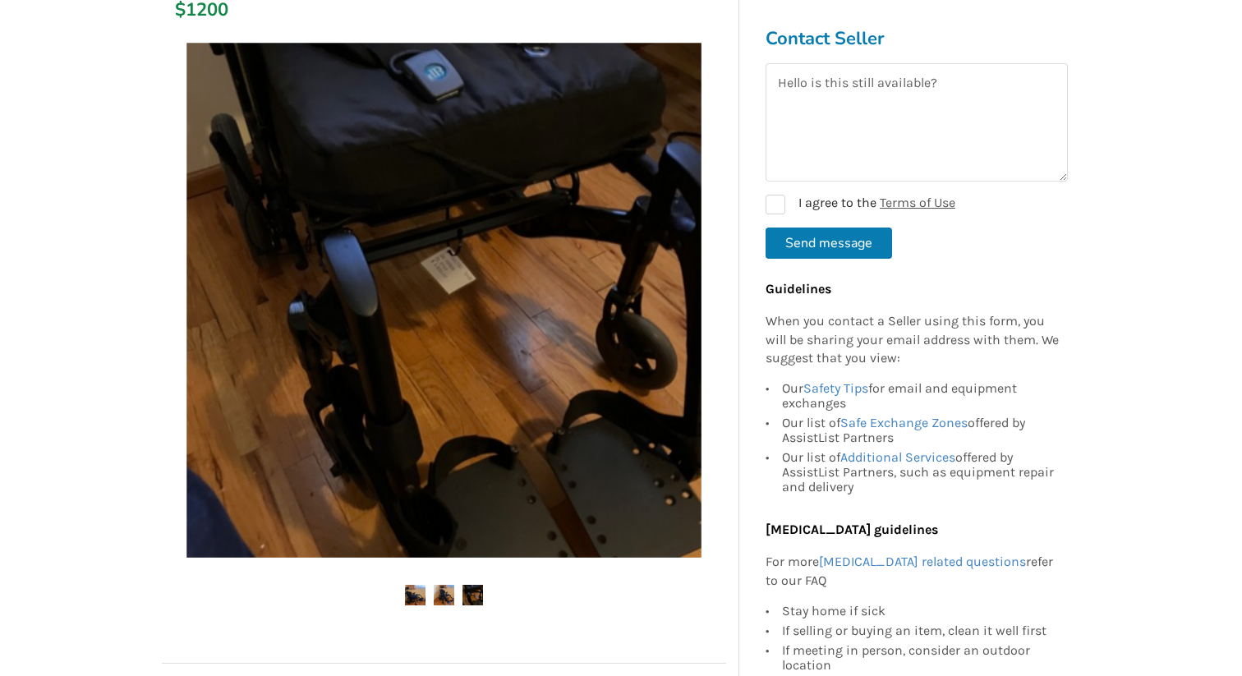
scroll to position [277, 0]
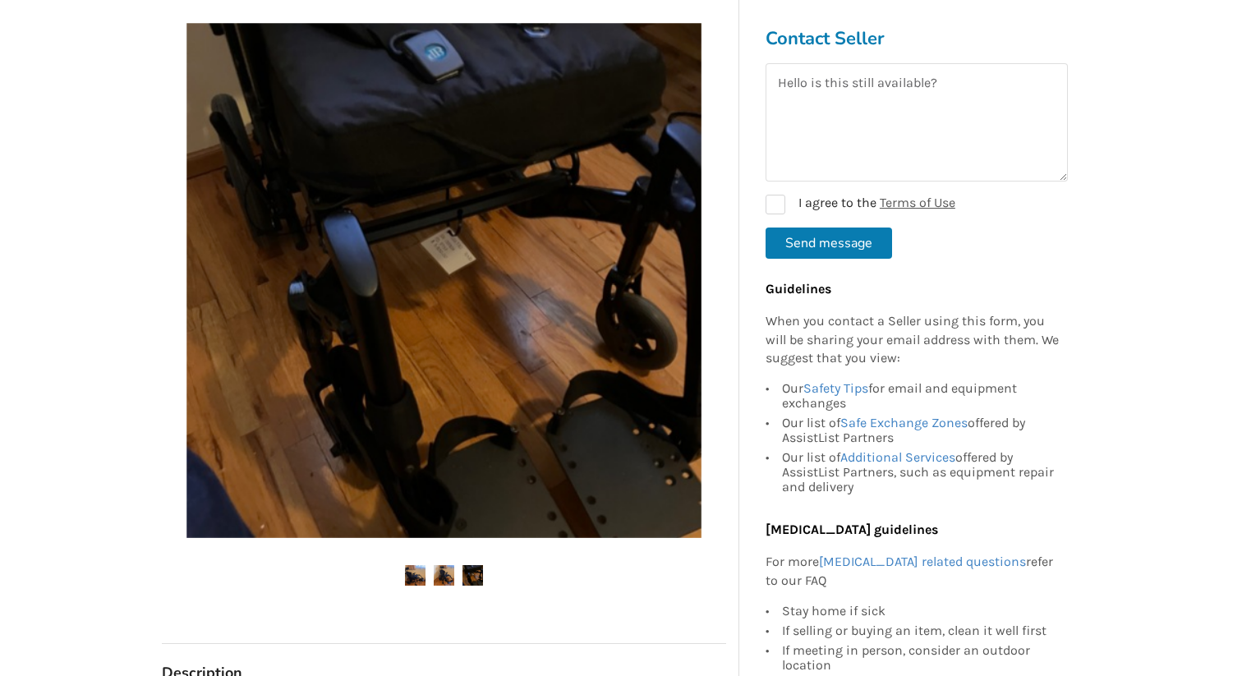
click at [443, 572] on img at bounding box center [444, 575] width 21 height 21
click at [441, 573] on img at bounding box center [444, 575] width 21 height 21
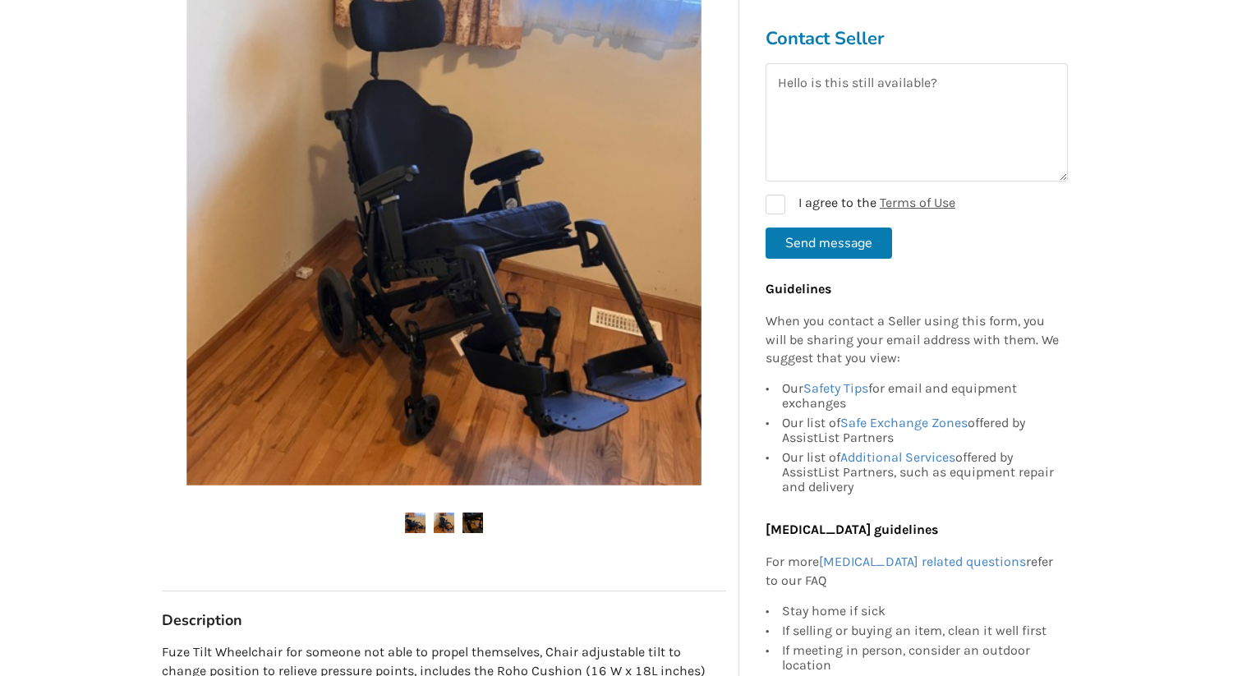
scroll to position [270, 0]
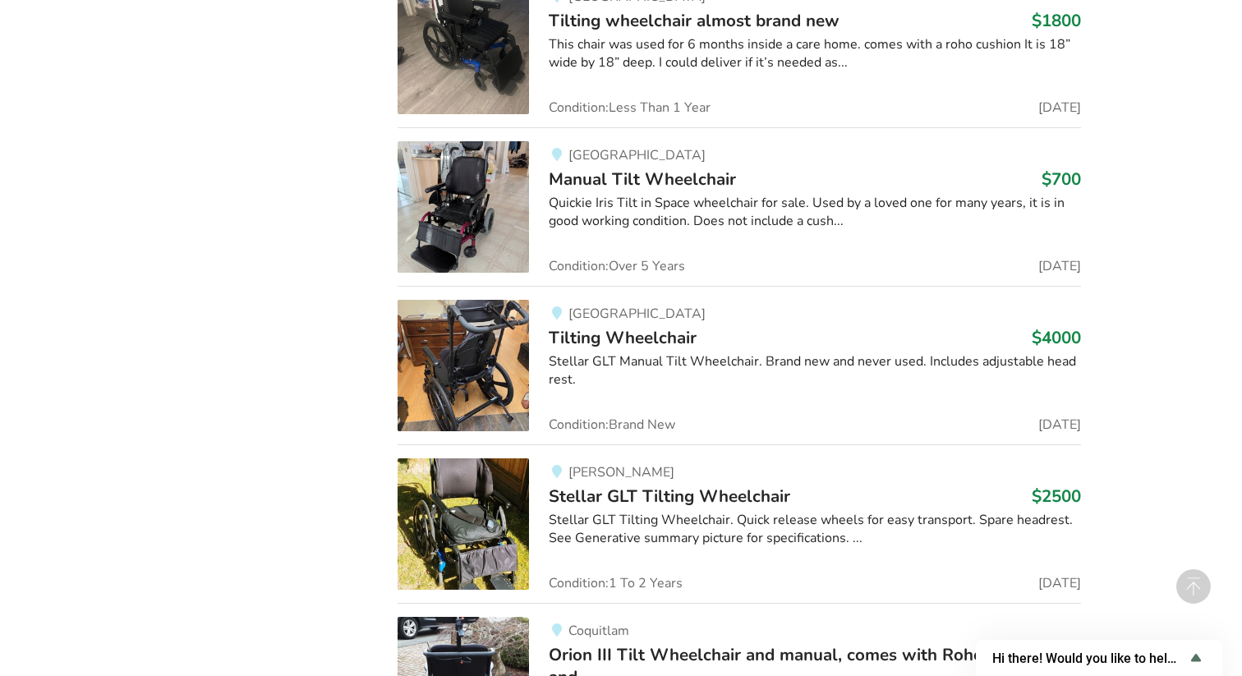
scroll to position [1724, 0]
